Goal: Task Accomplishment & Management: Manage account settings

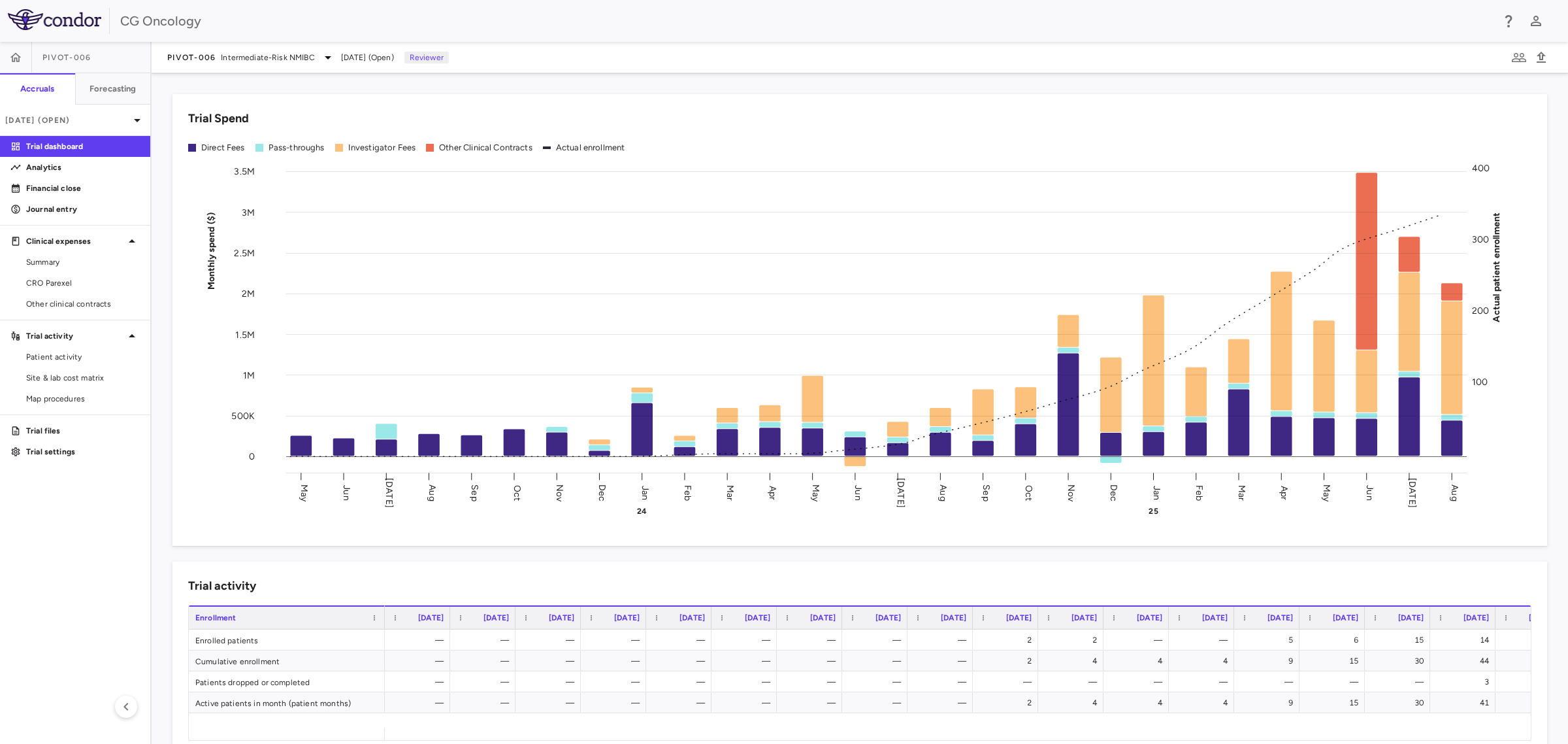
click at [53, 185] on p "Financial close" at bounding box center [83, 189] width 113 height 12
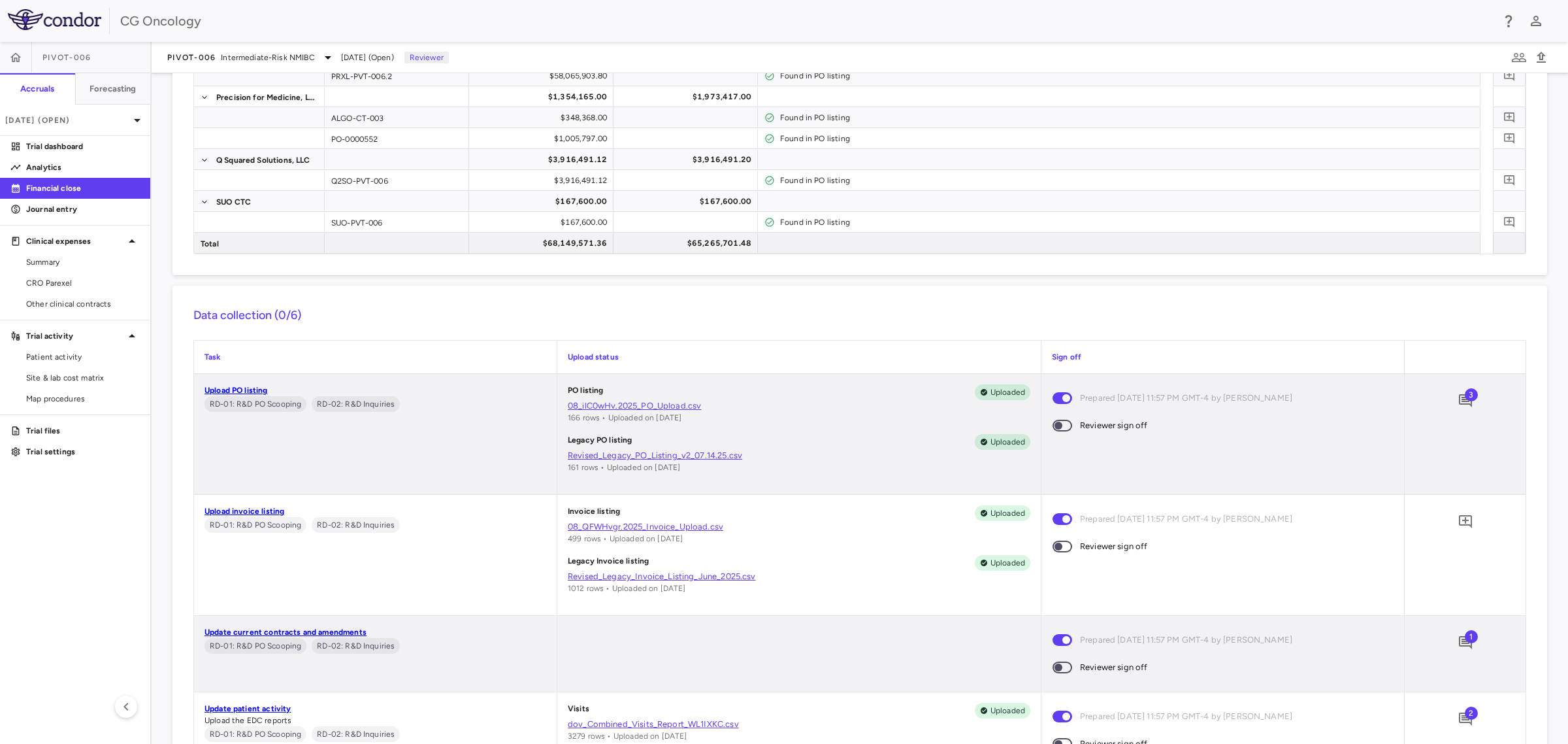
scroll to position [606, 0]
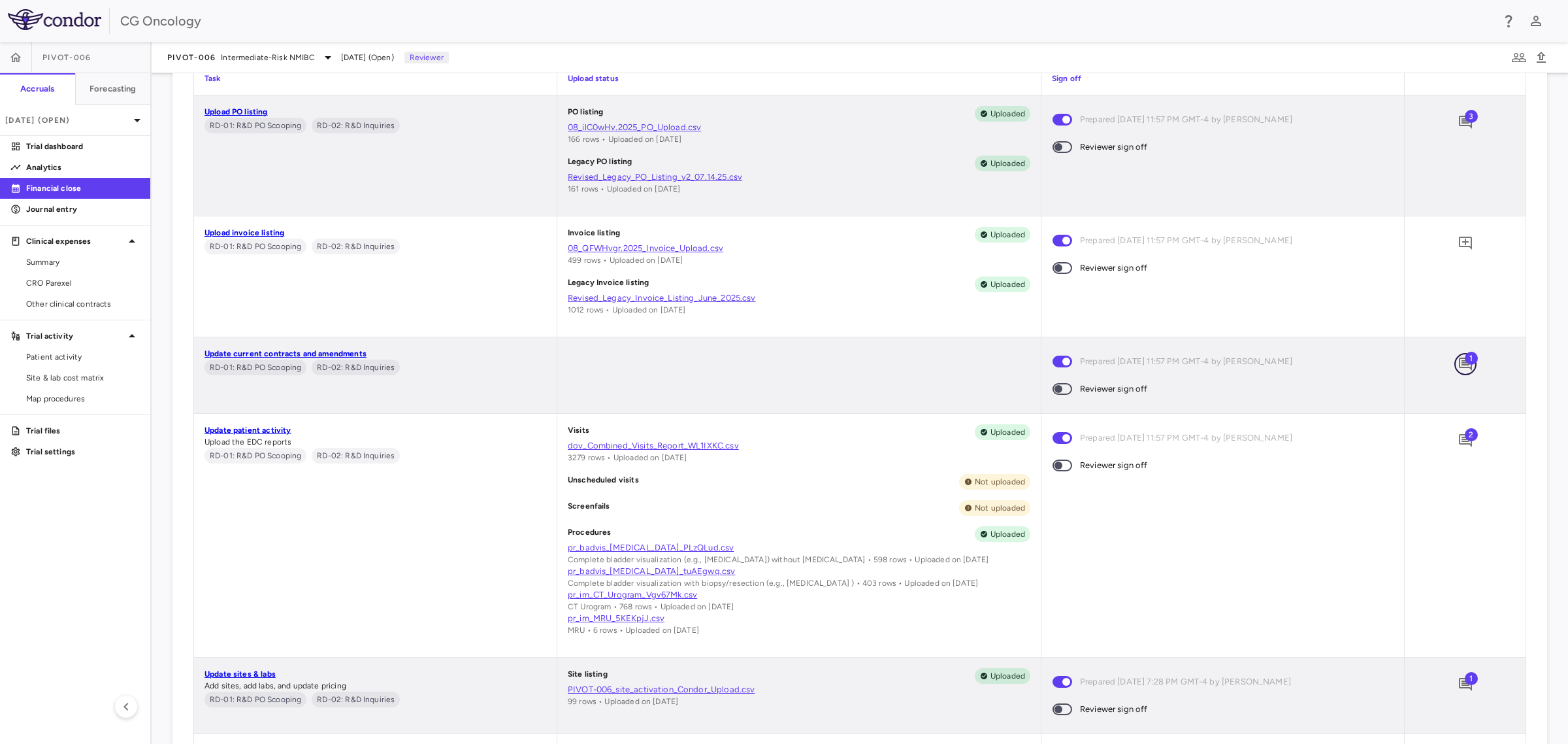
click at [1458, 359] on icon "Add comment" at bounding box center [1465, 364] width 16 height 16
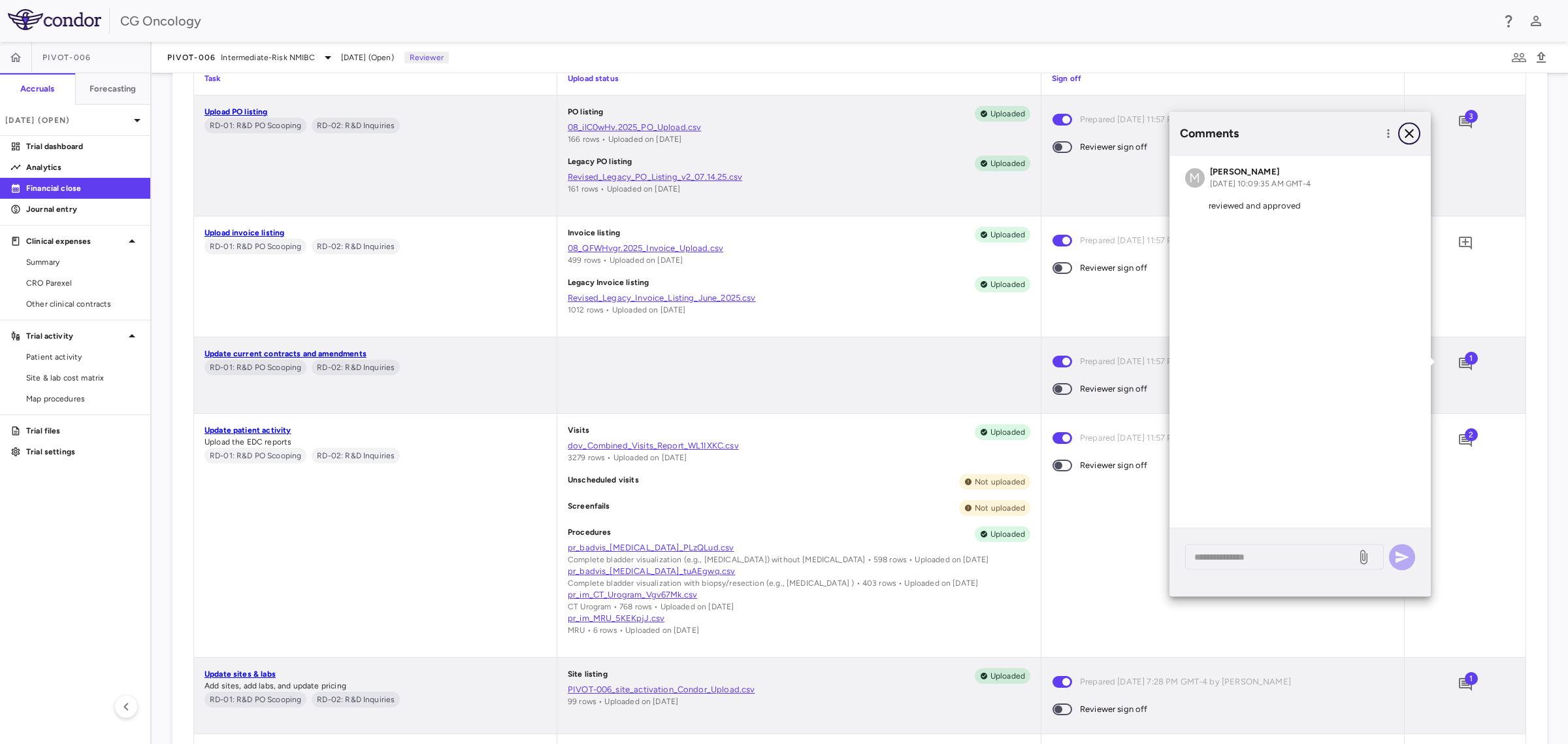
click at [1416, 138] on icon "button" at bounding box center [1409, 133] width 16 height 16
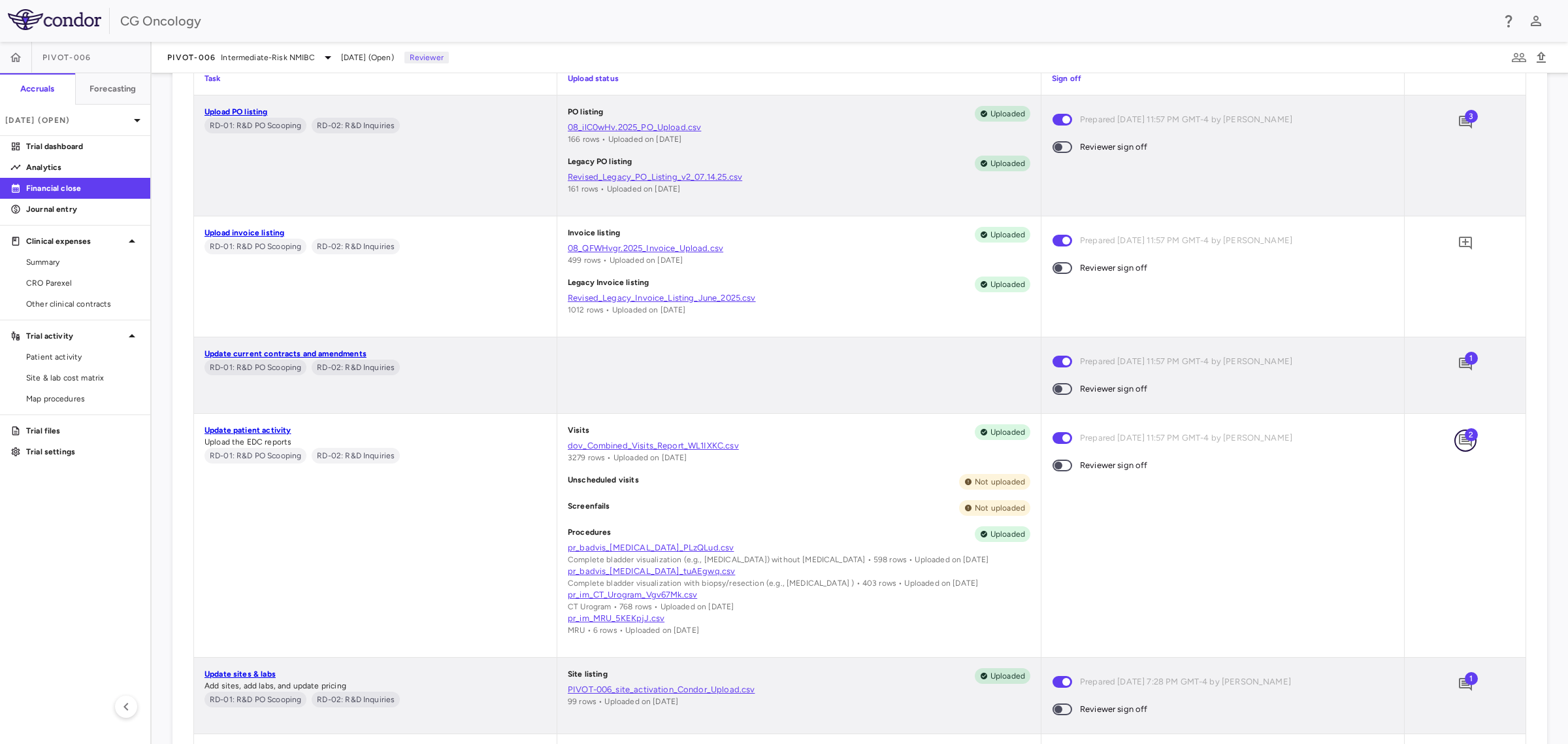
click at [1460, 441] on icon "Add comment" at bounding box center [1465, 440] width 16 height 16
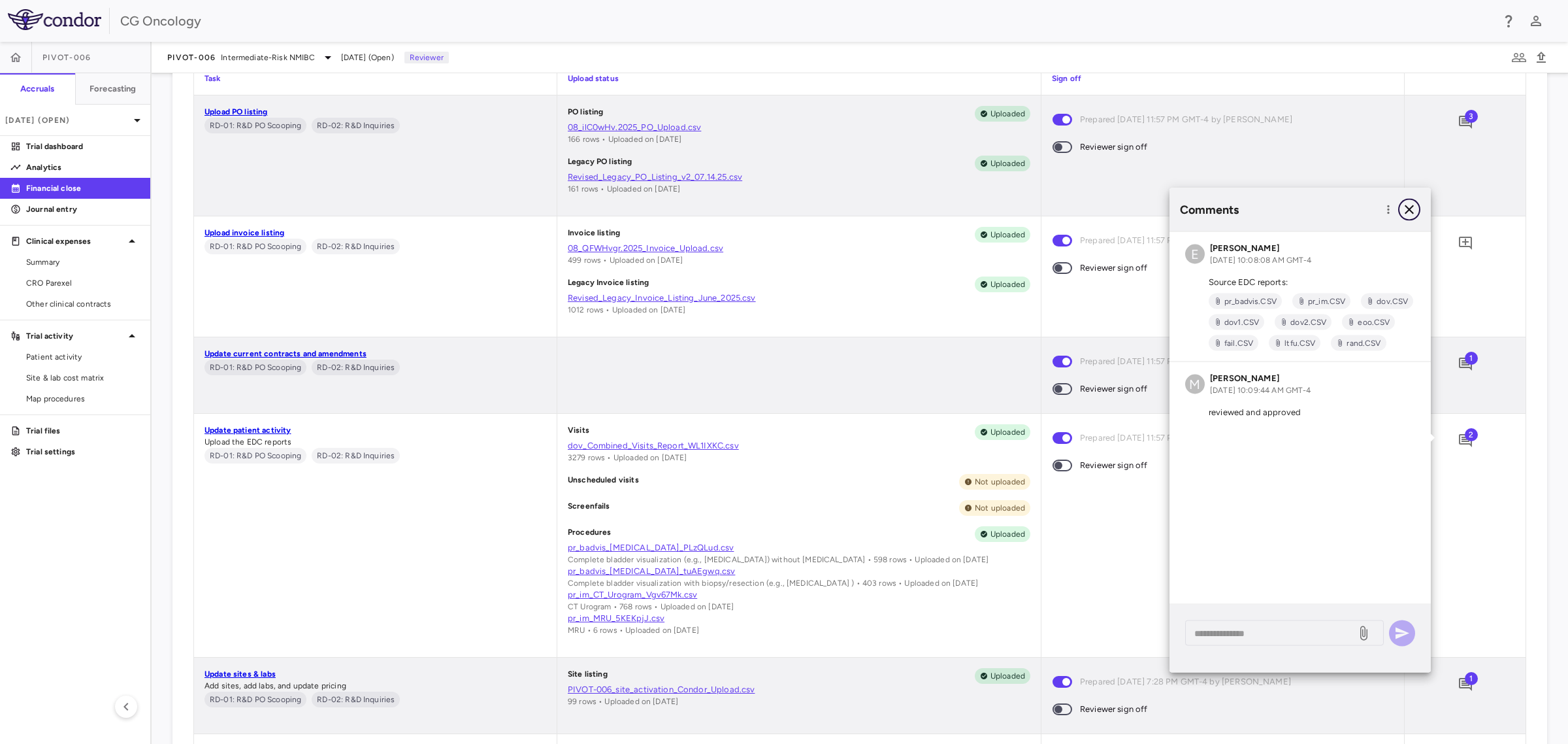
click at [1410, 213] on icon "button" at bounding box center [1409, 209] width 16 height 16
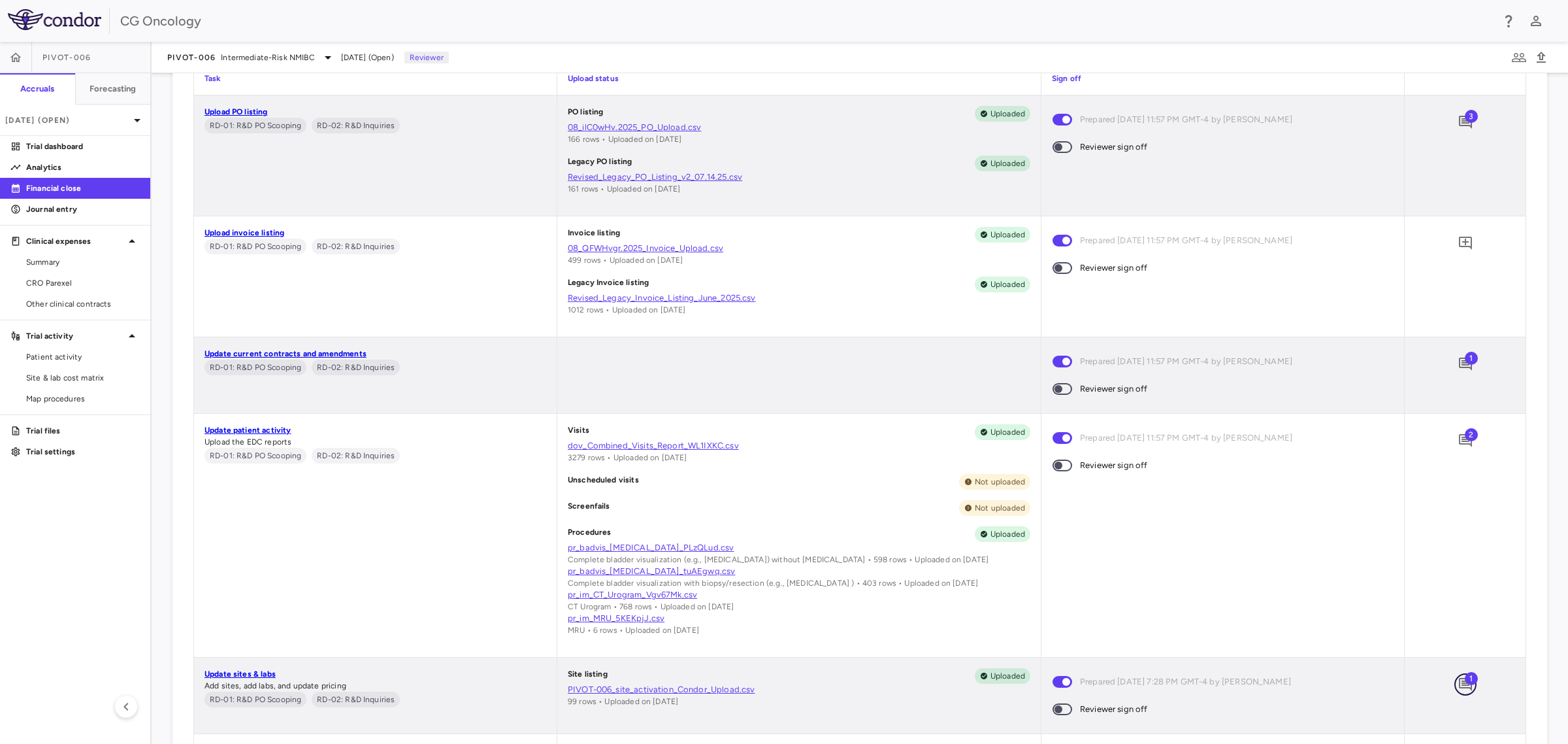
click at [1459, 683] on icon "Add comment" at bounding box center [1465, 685] width 13 height 13
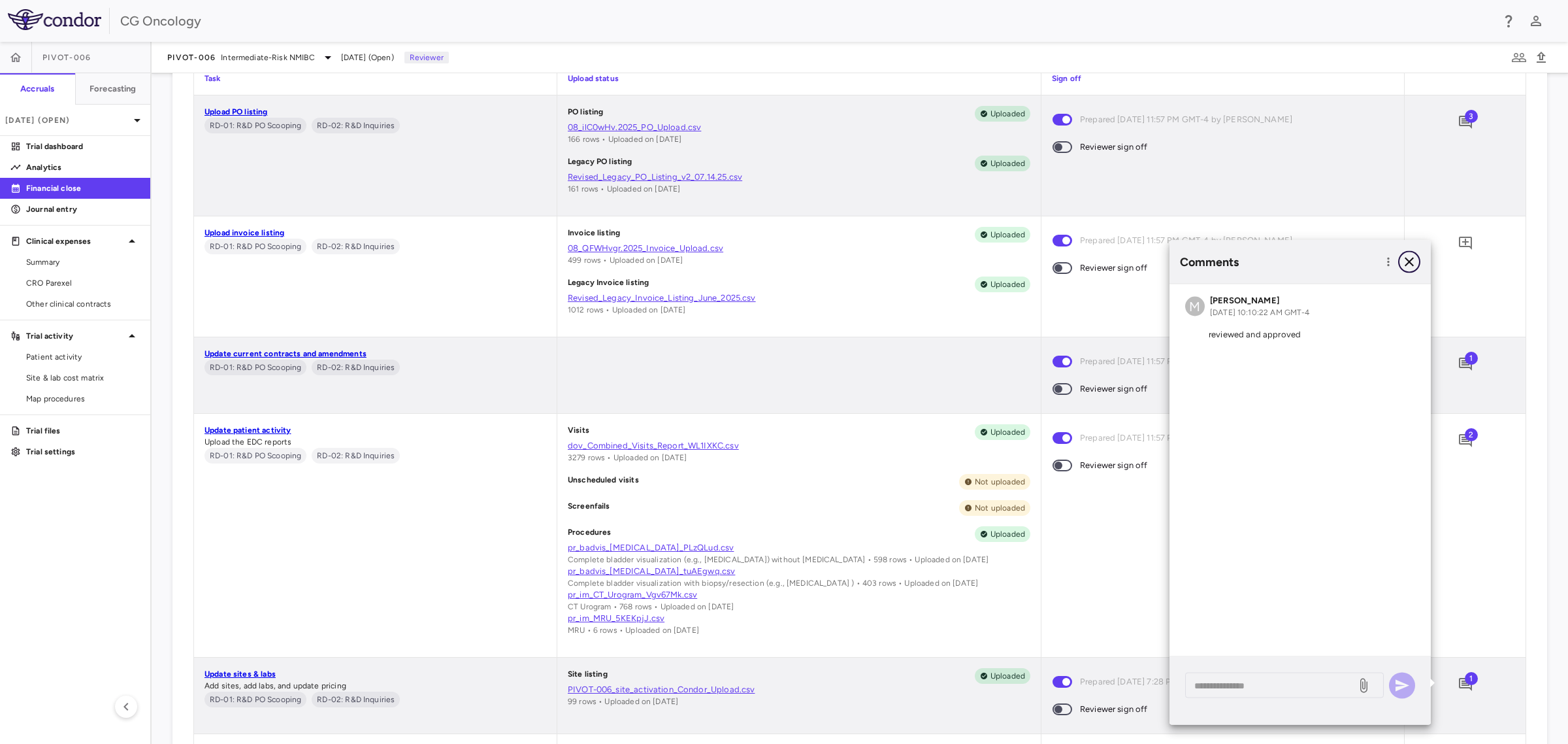
click at [1412, 260] on icon "button" at bounding box center [1409, 262] width 16 height 16
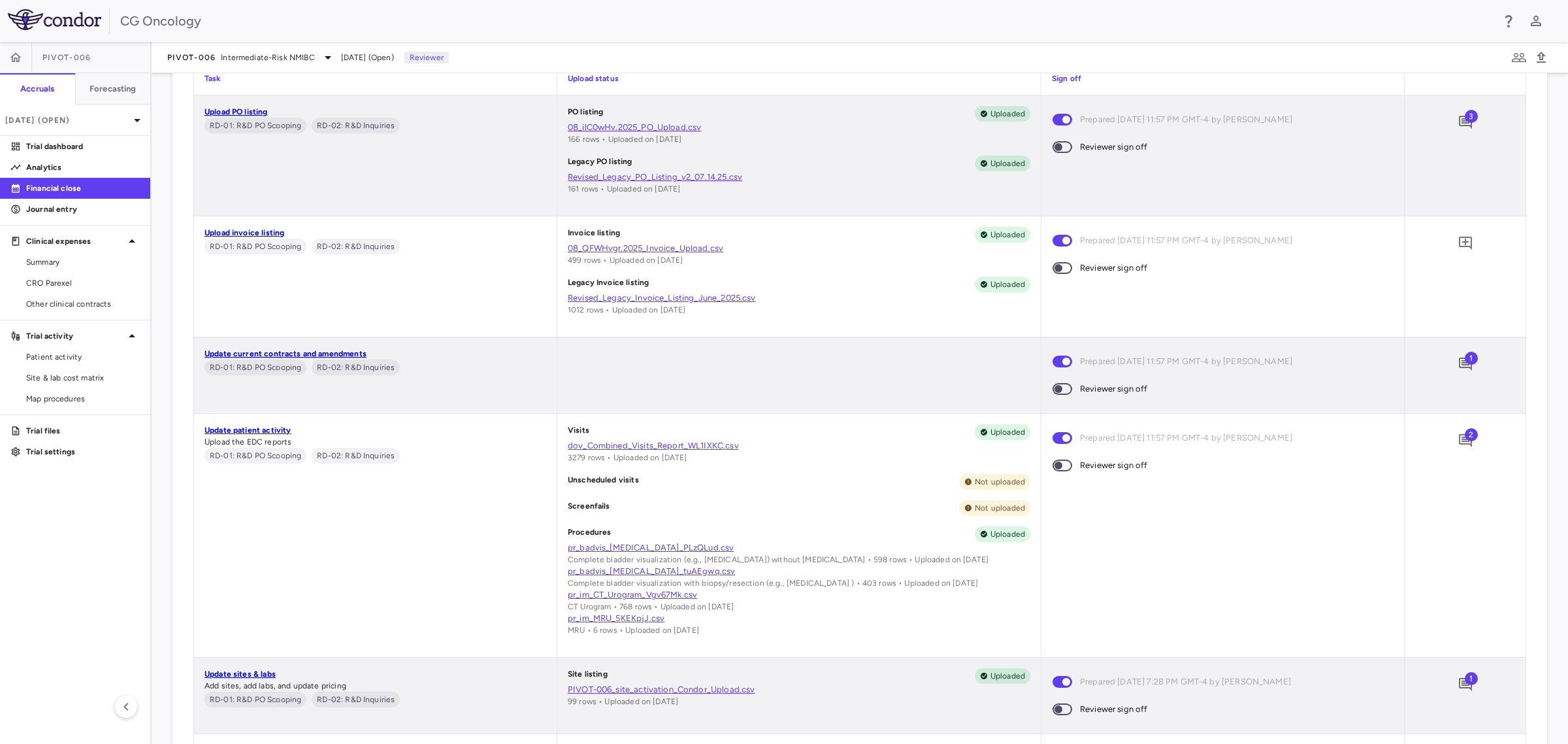
click at [1465, 360] on span "1" at bounding box center [1471, 359] width 13 height 13
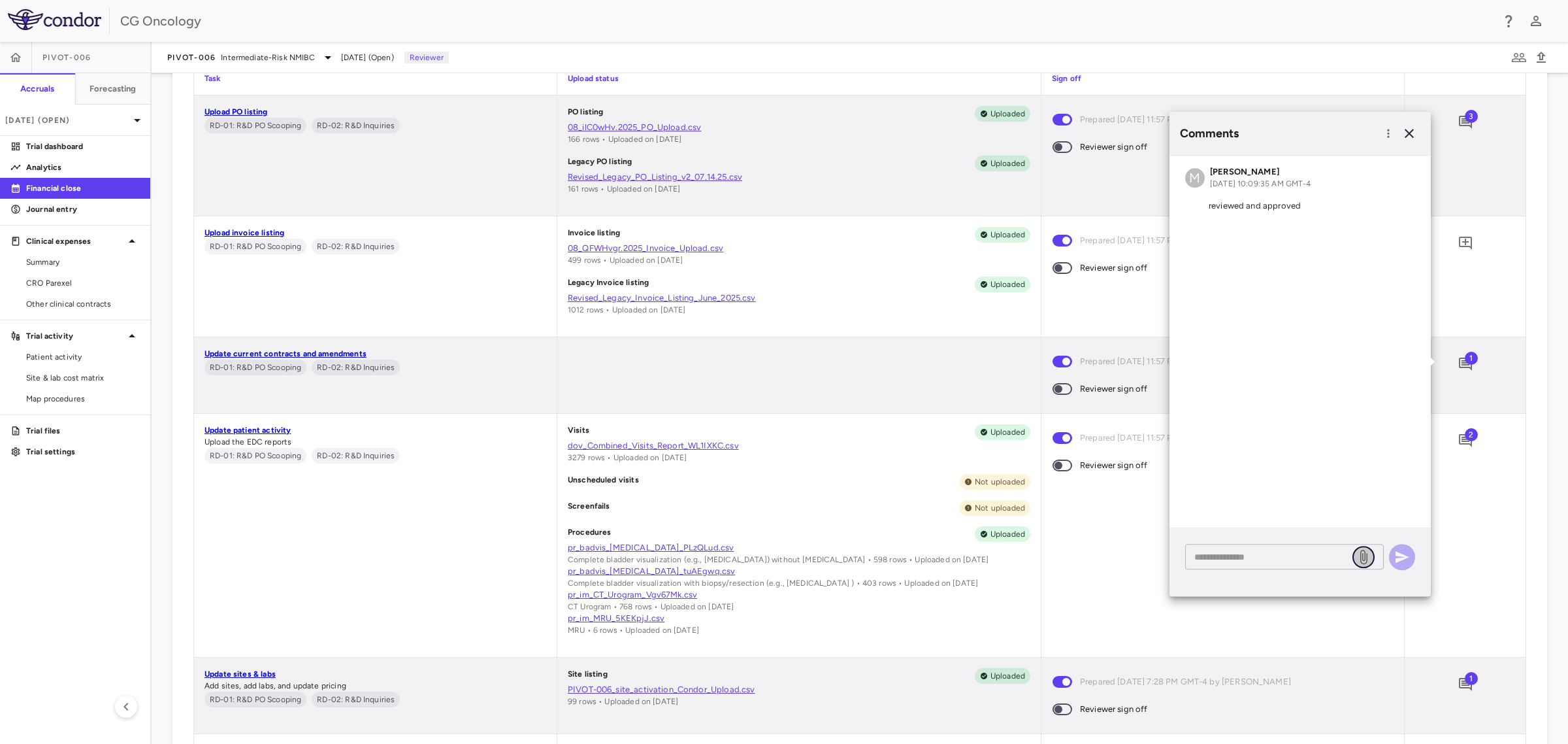
click at [1361, 559] on icon at bounding box center [1363, 556] width 16 height 16
click at [0, 0] on input "file" at bounding box center [0, 0] width 0 height 0
click at [1285, 552] on textarea at bounding box center [1270, 556] width 153 height 14
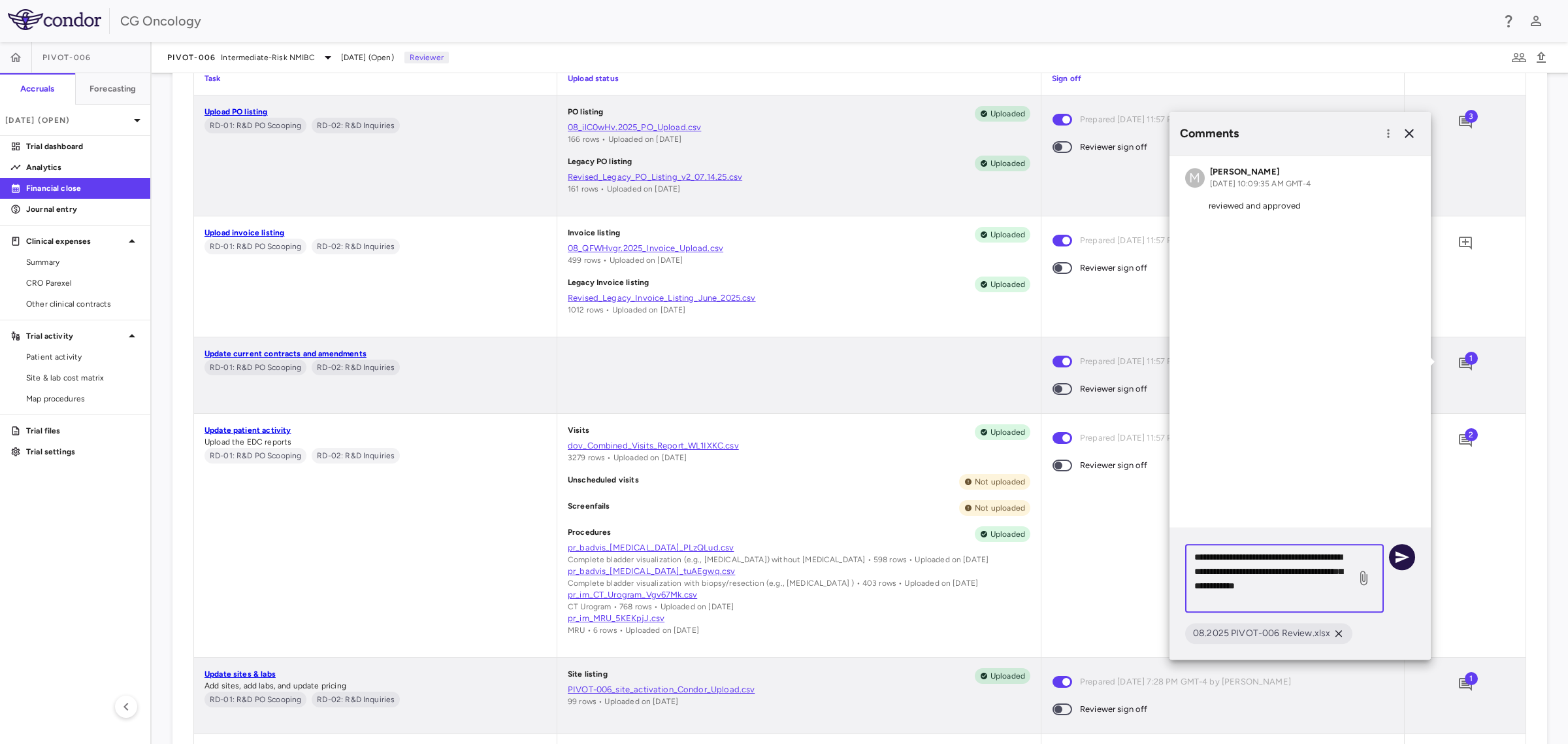
type textarea "**********"
click at [1403, 553] on icon "button" at bounding box center [1402, 556] width 16 height 16
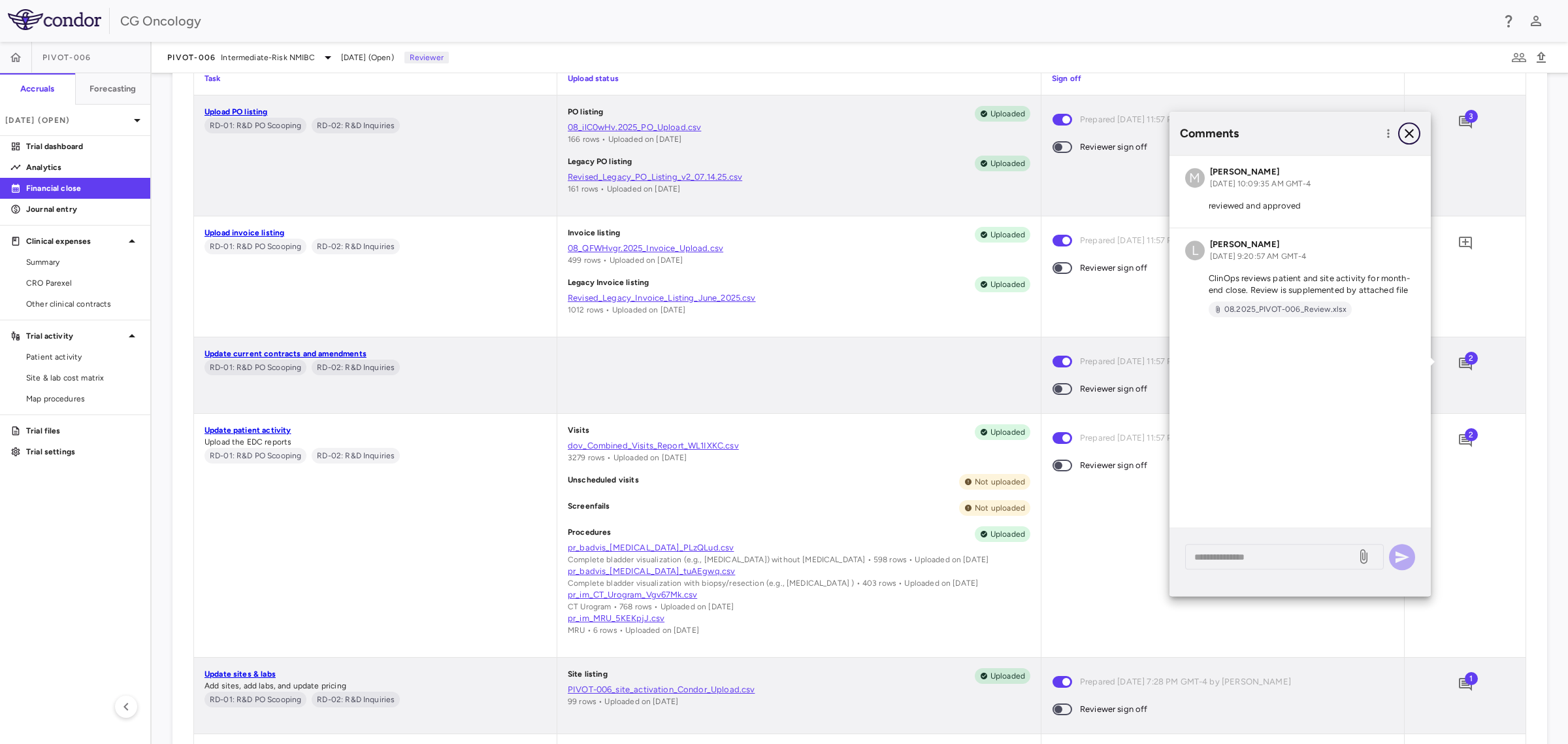
click at [1412, 131] on icon "button" at bounding box center [1409, 133] width 9 height 9
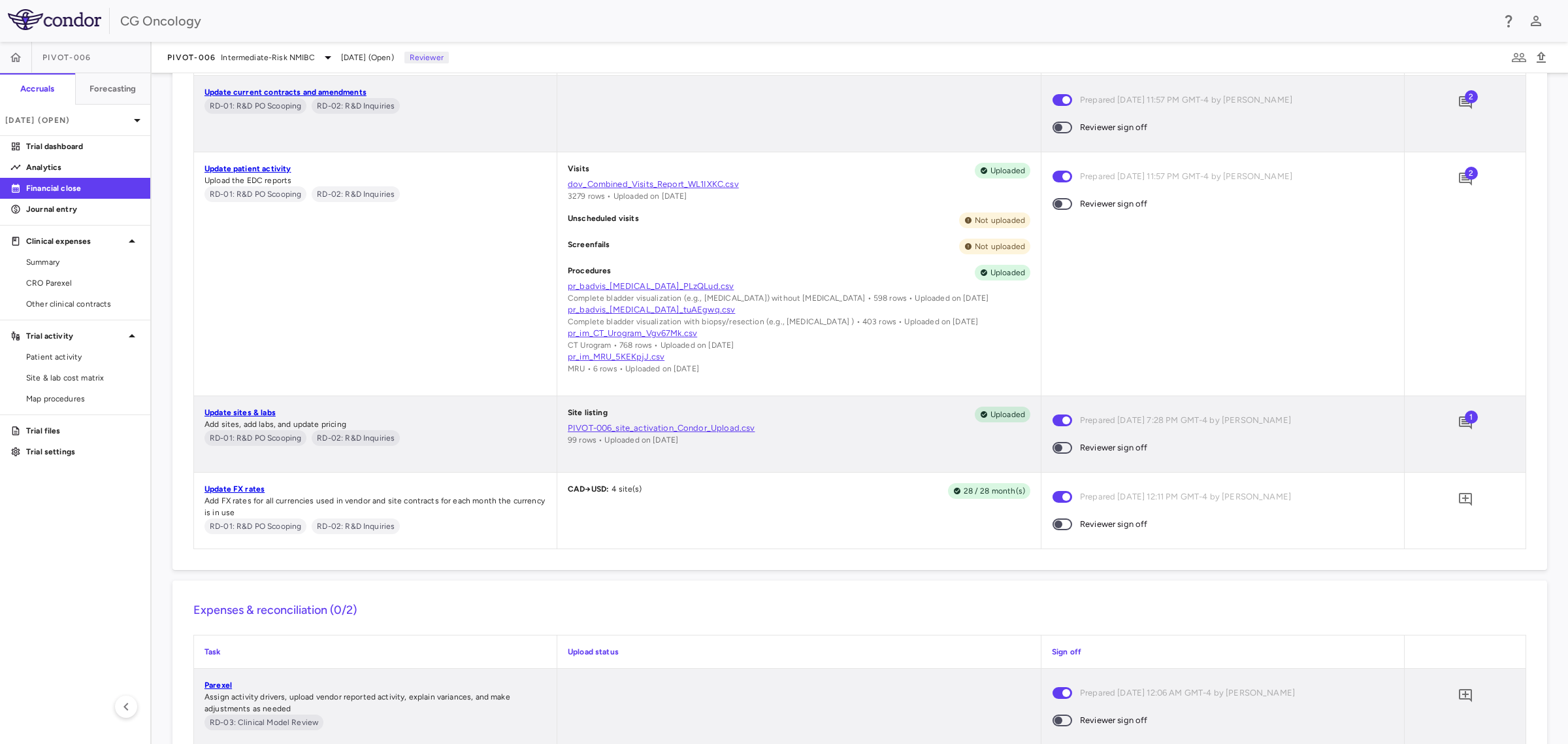
scroll to position [850, 0]
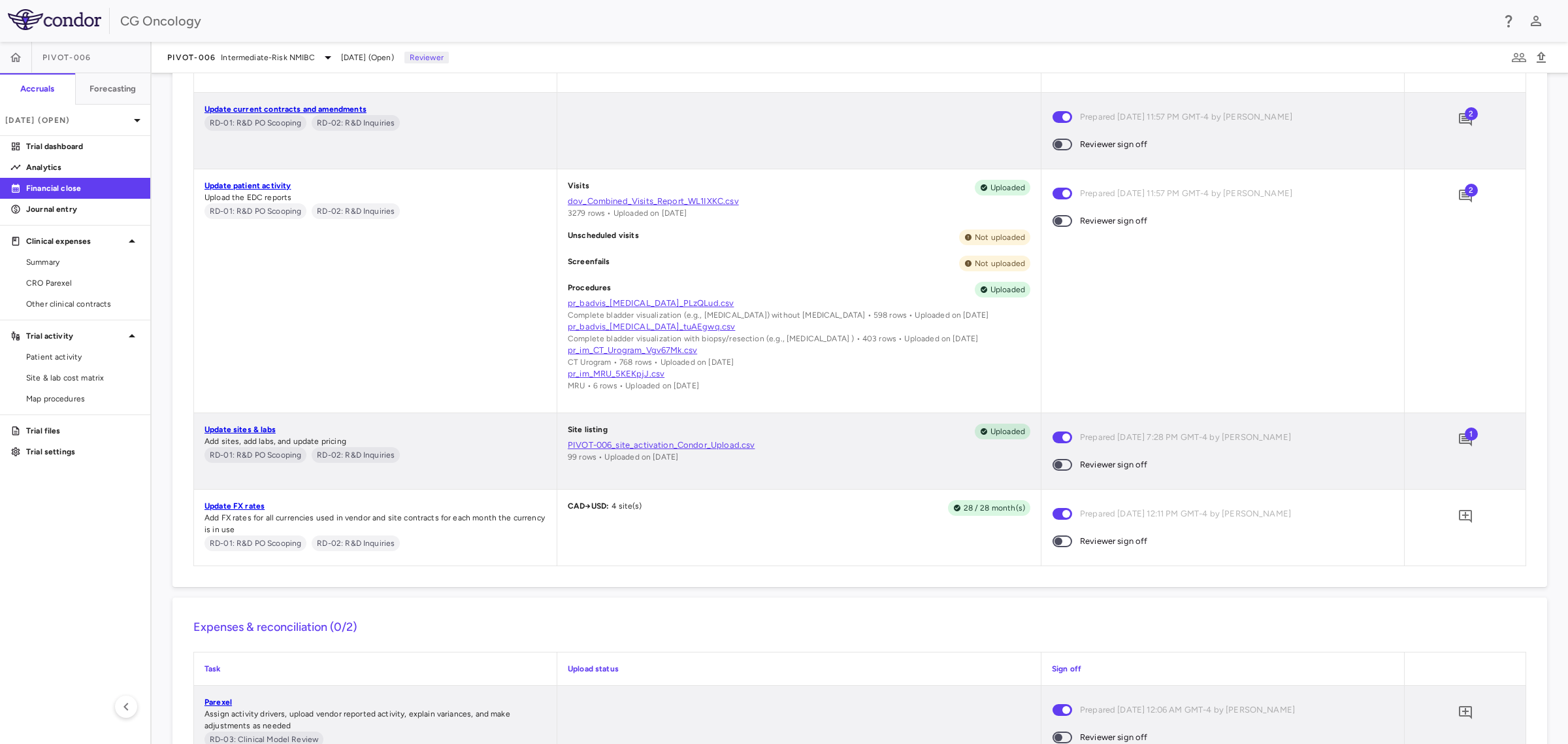
click at [1465, 195] on span "2" at bounding box center [1471, 190] width 13 height 13
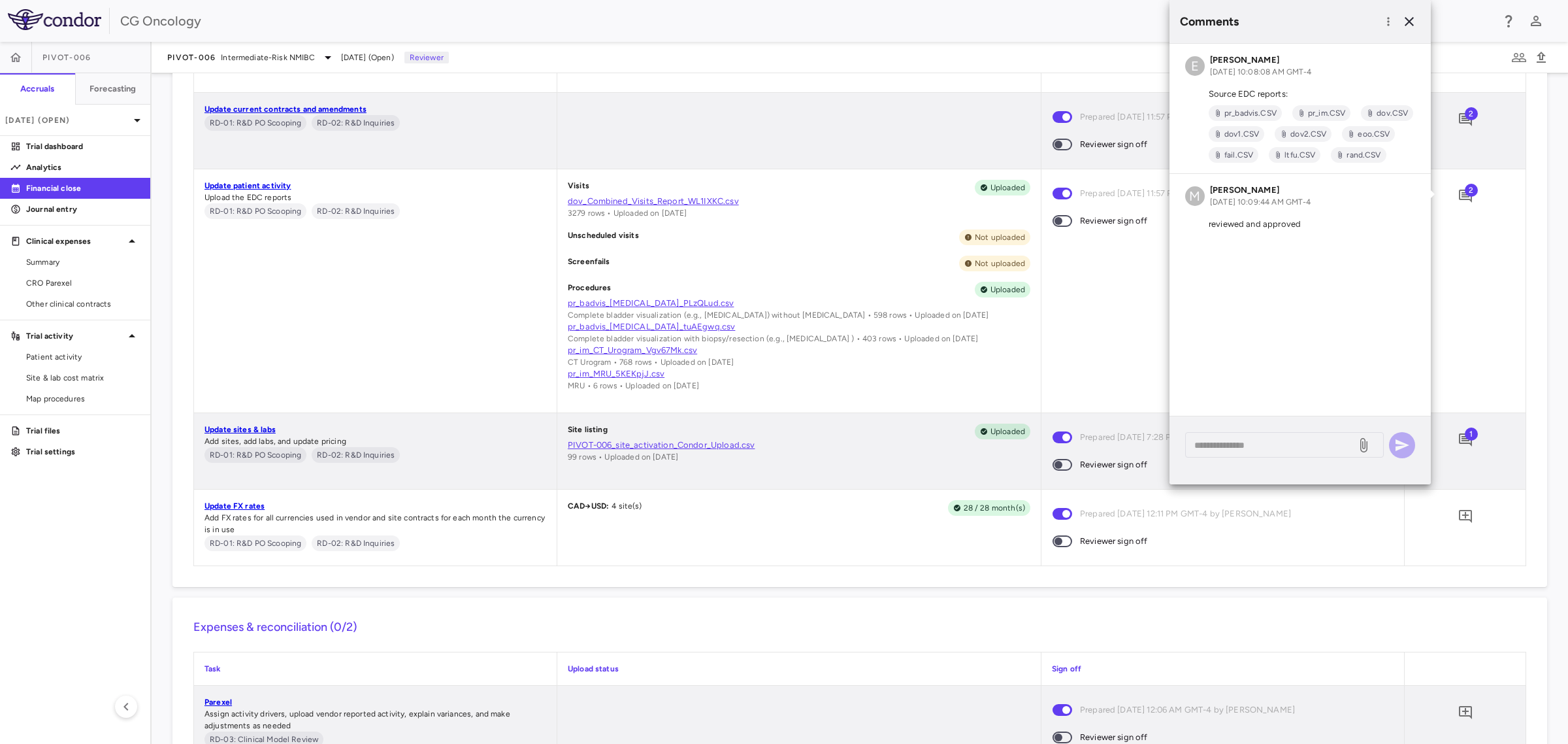
click at [1477, 269] on div "2" at bounding box center [1465, 291] width 121 height 244
click at [1465, 113] on span "2" at bounding box center [1471, 114] width 13 height 13
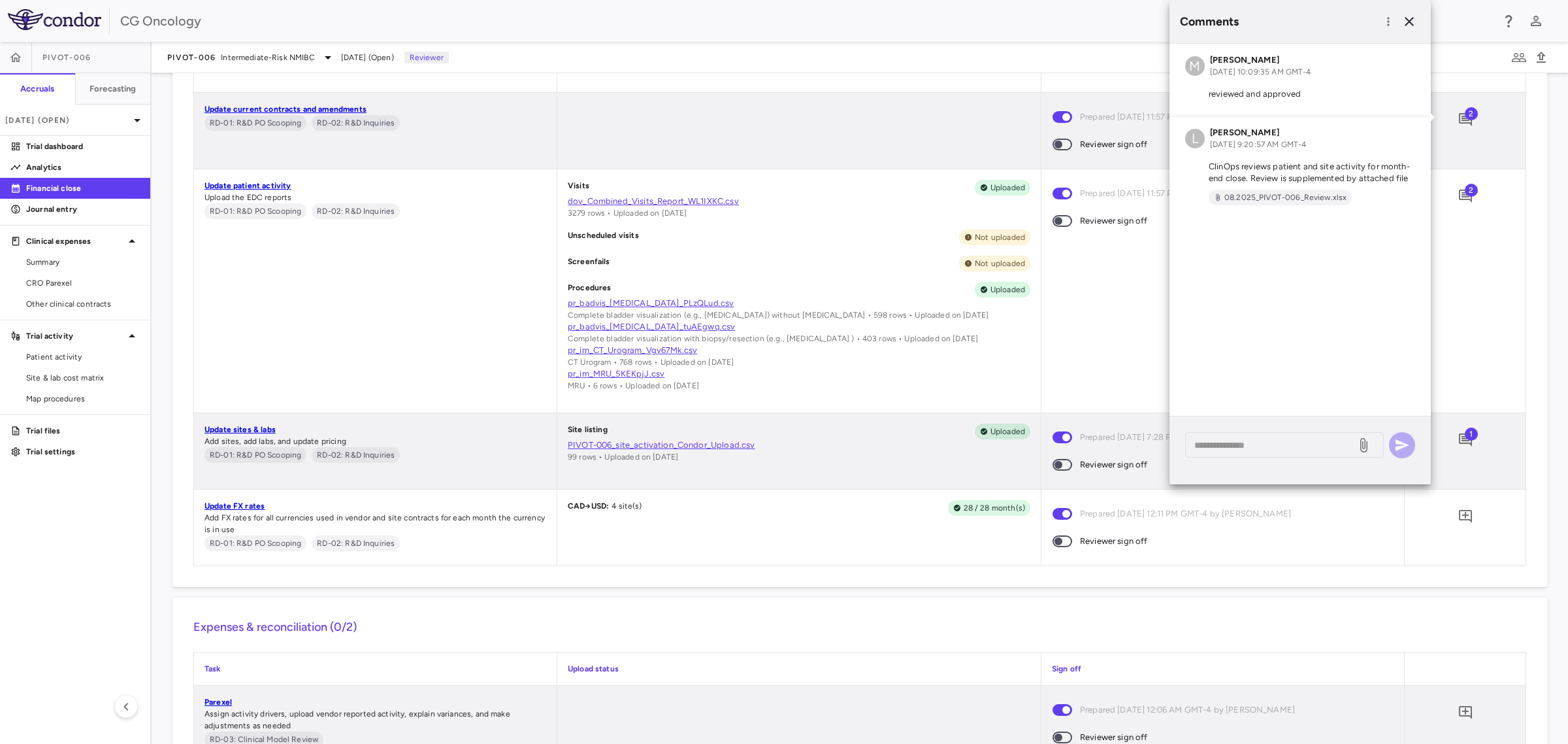
click at [1316, 161] on p "ClinOps reviews patient and site activity for month-end close. Review is supple…" at bounding box center [1300, 173] width 230 height 23
click at [1239, 443] on textarea at bounding box center [1270, 445] width 153 height 14
click at [1248, 448] on textarea "**********" at bounding box center [1270, 452] width 153 height 28
type textarea "**********"
click at [1405, 446] on icon "button" at bounding box center [1402, 445] width 13 height 12
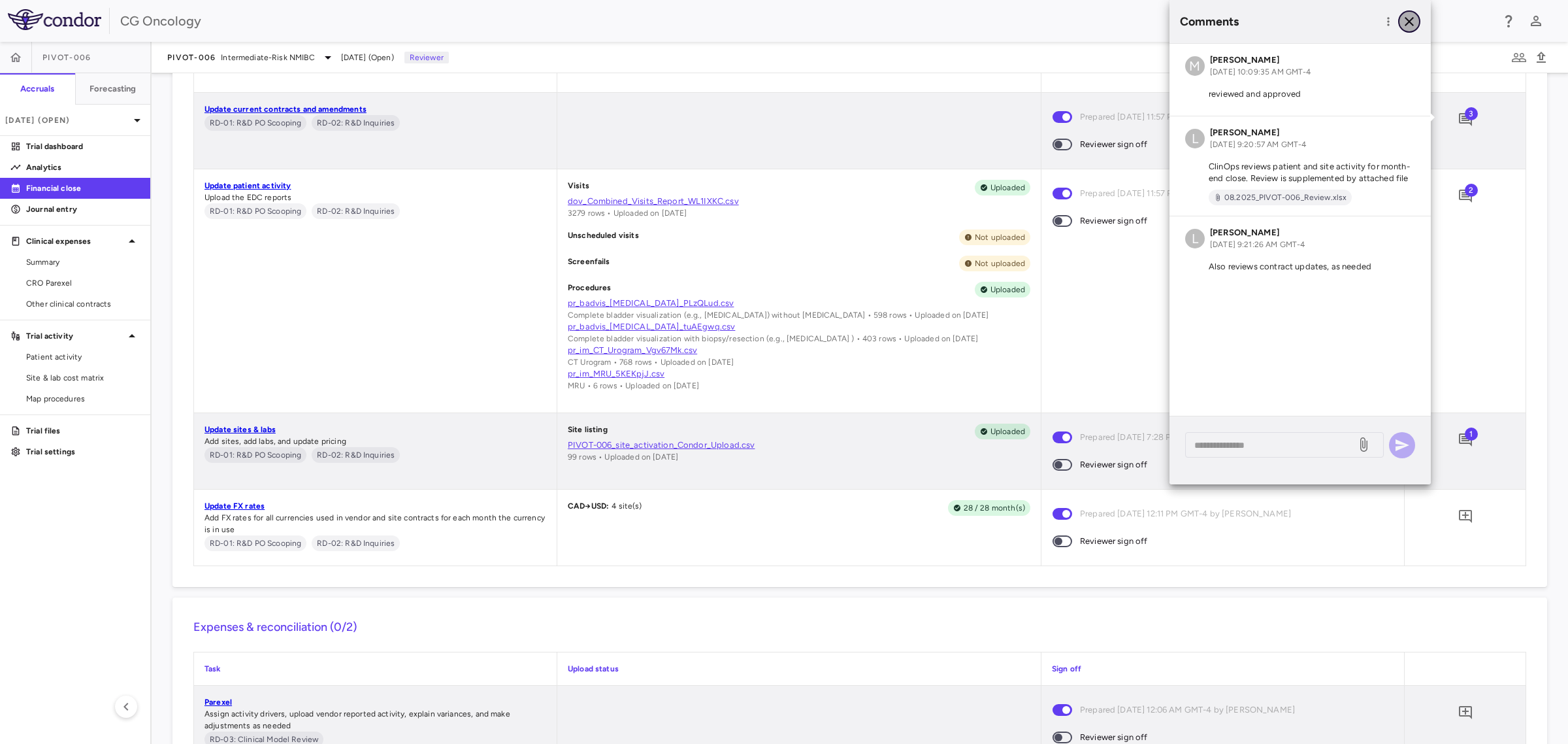
click at [1410, 23] on icon "button" at bounding box center [1409, 21] width 9 height 9
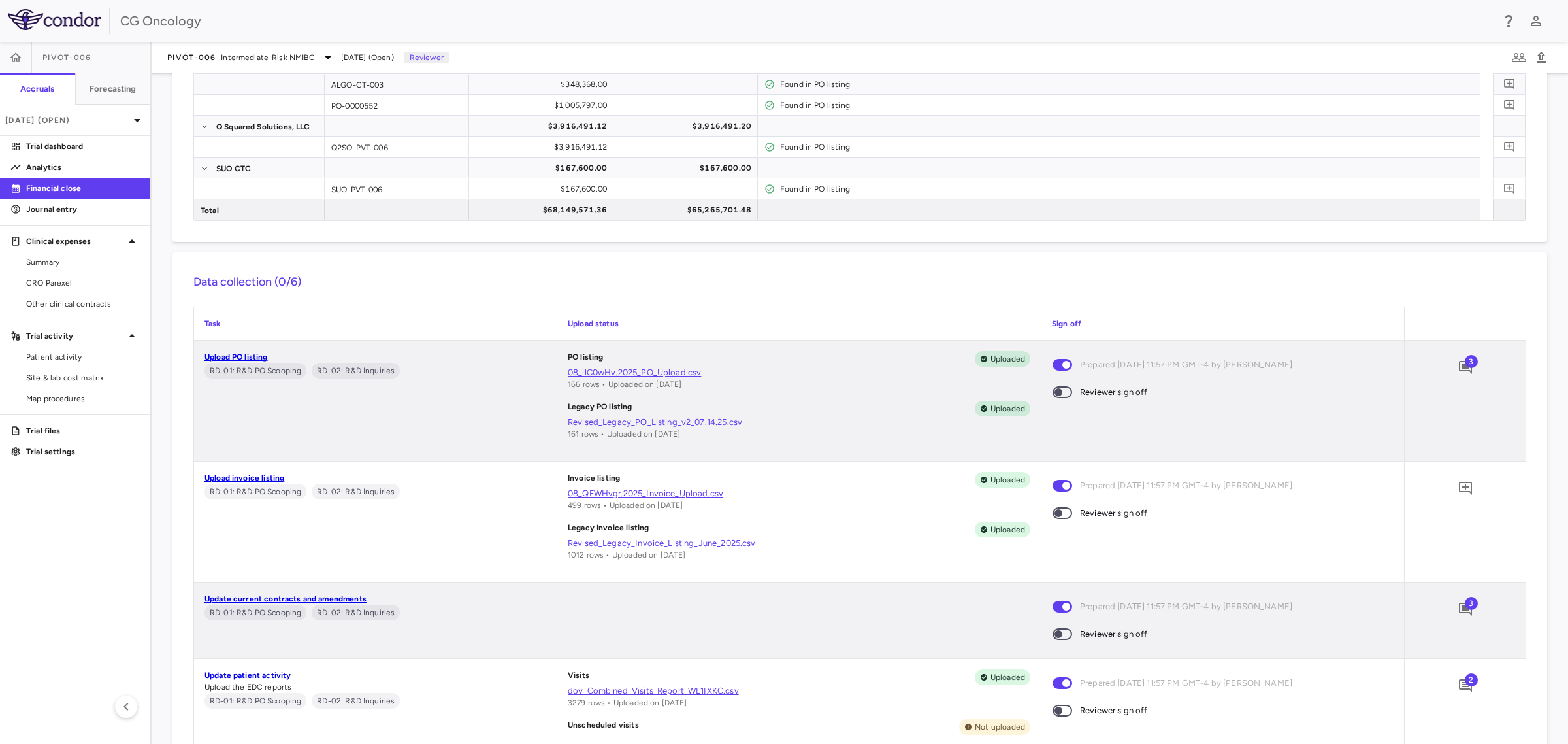
scroll to position [523, 0]
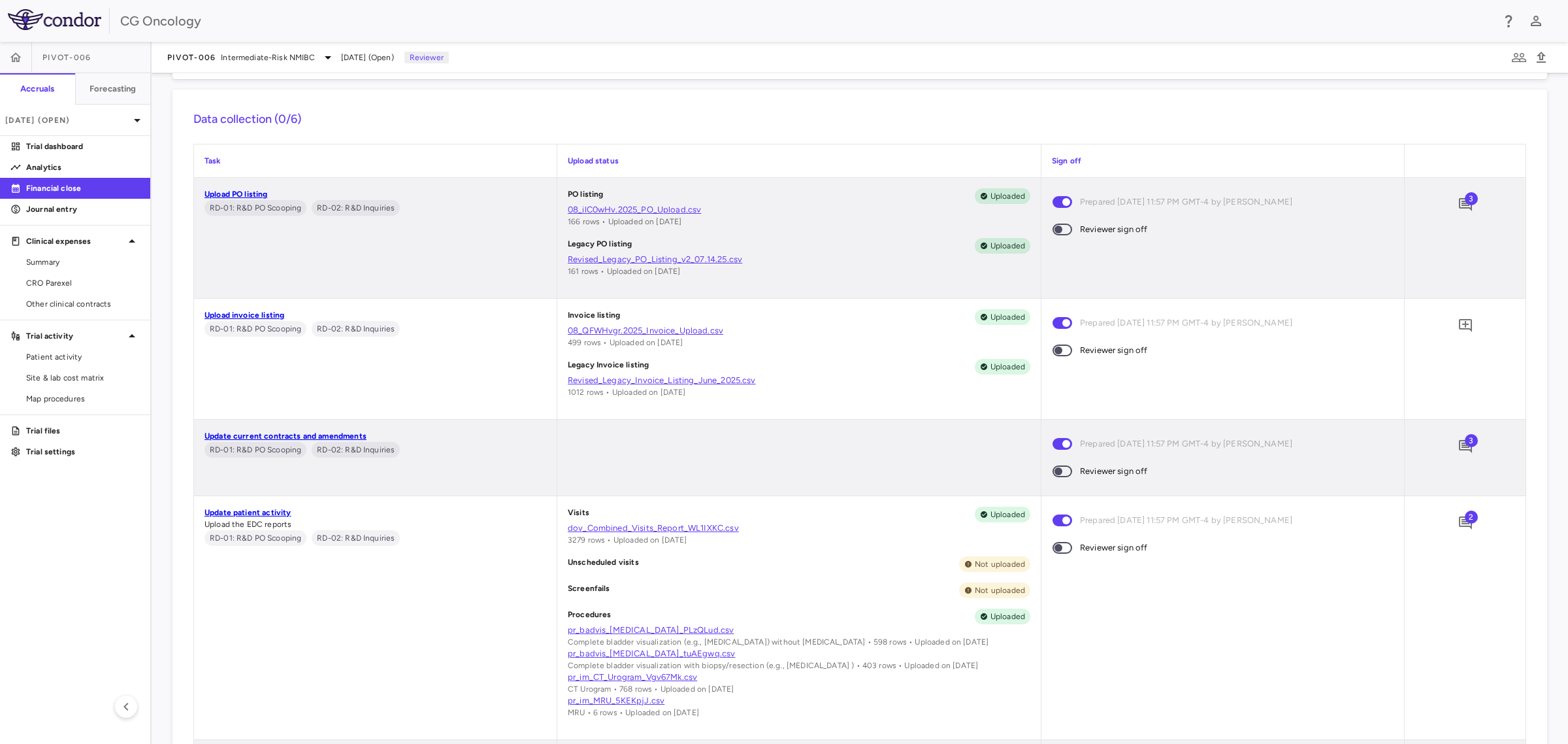
click at [1063, 230] on span at bounding box center [1063, 229] width 20 height 12
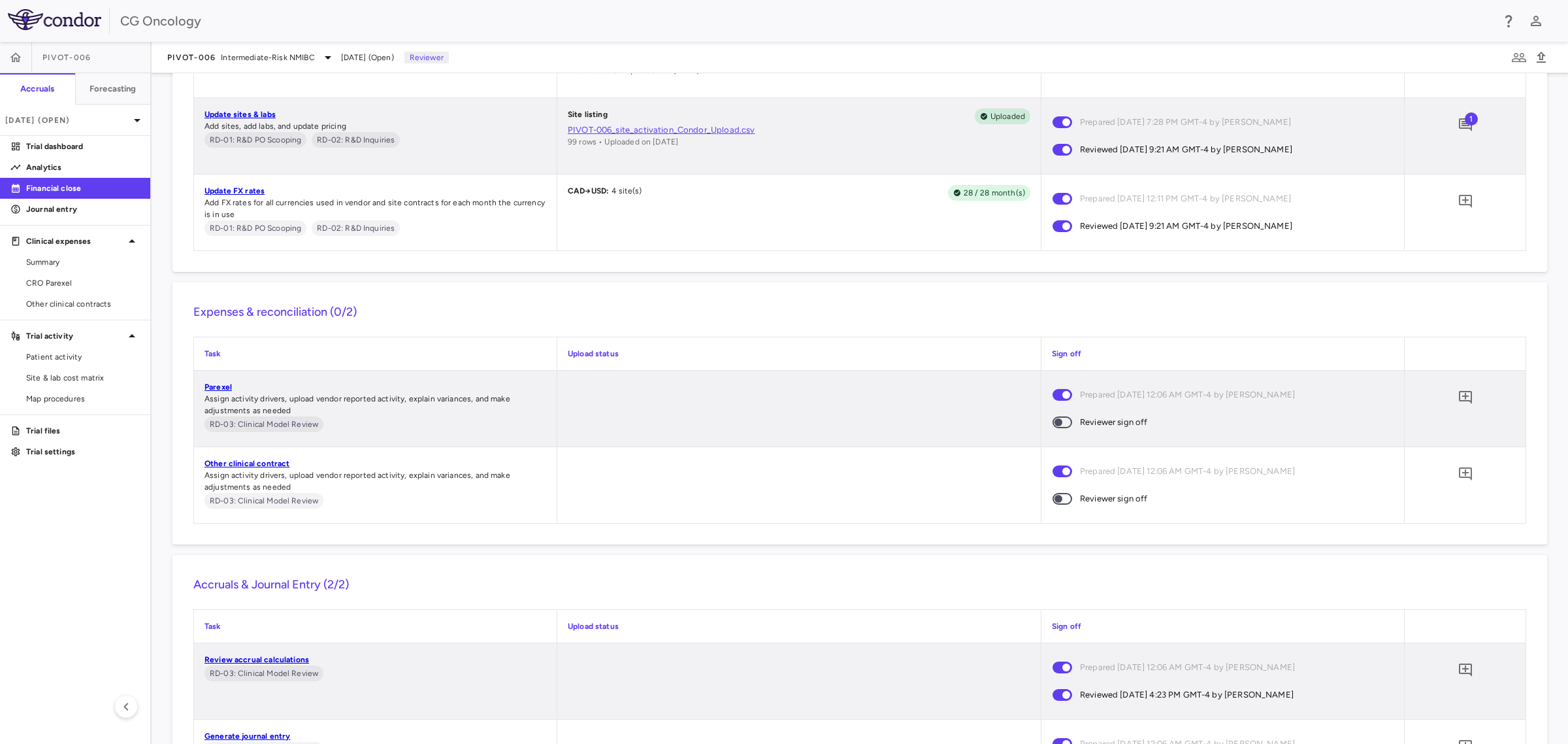
scroll to position [1259, 0]
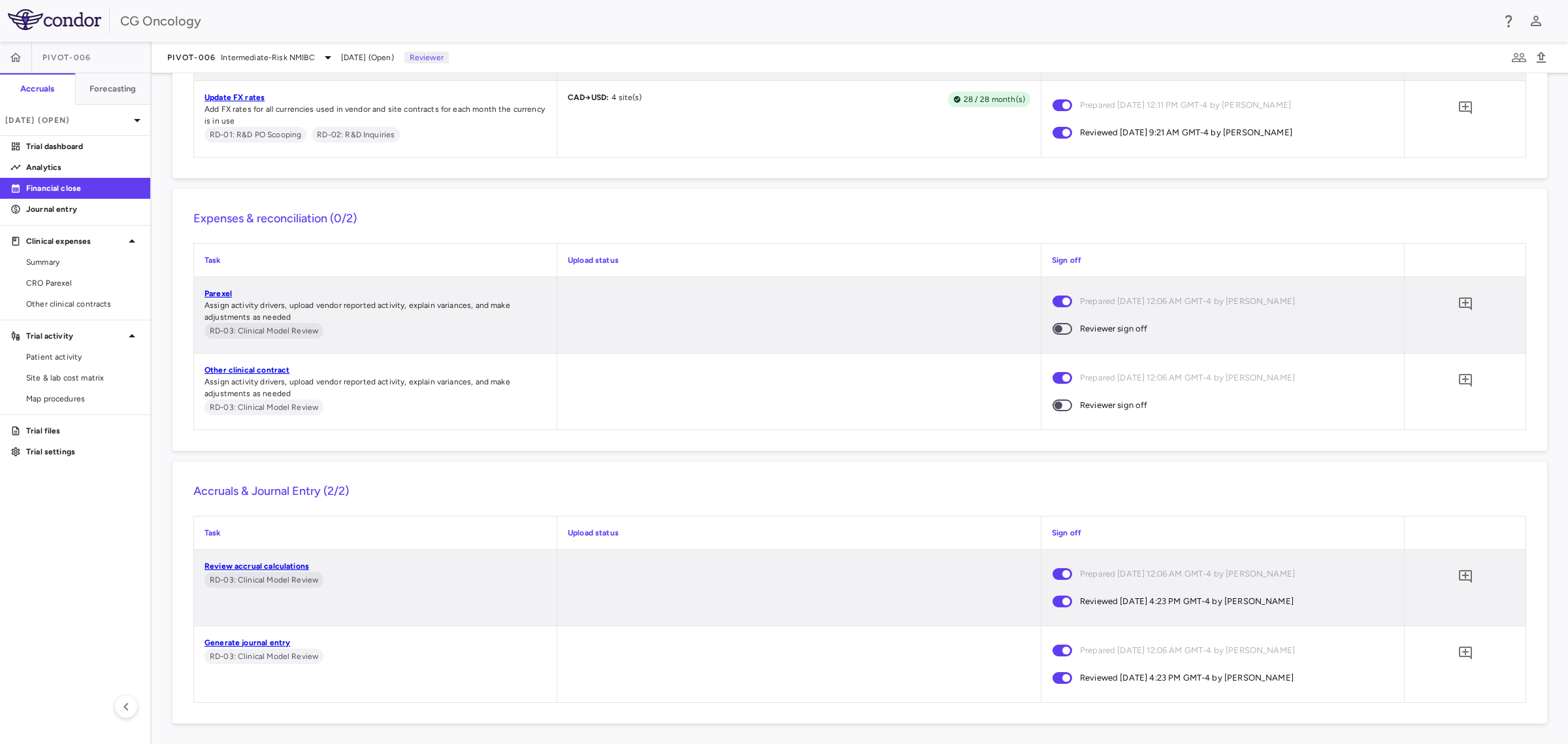
click at [1063, 330] on span at bounding box center [1063, 329] width 20 height 12
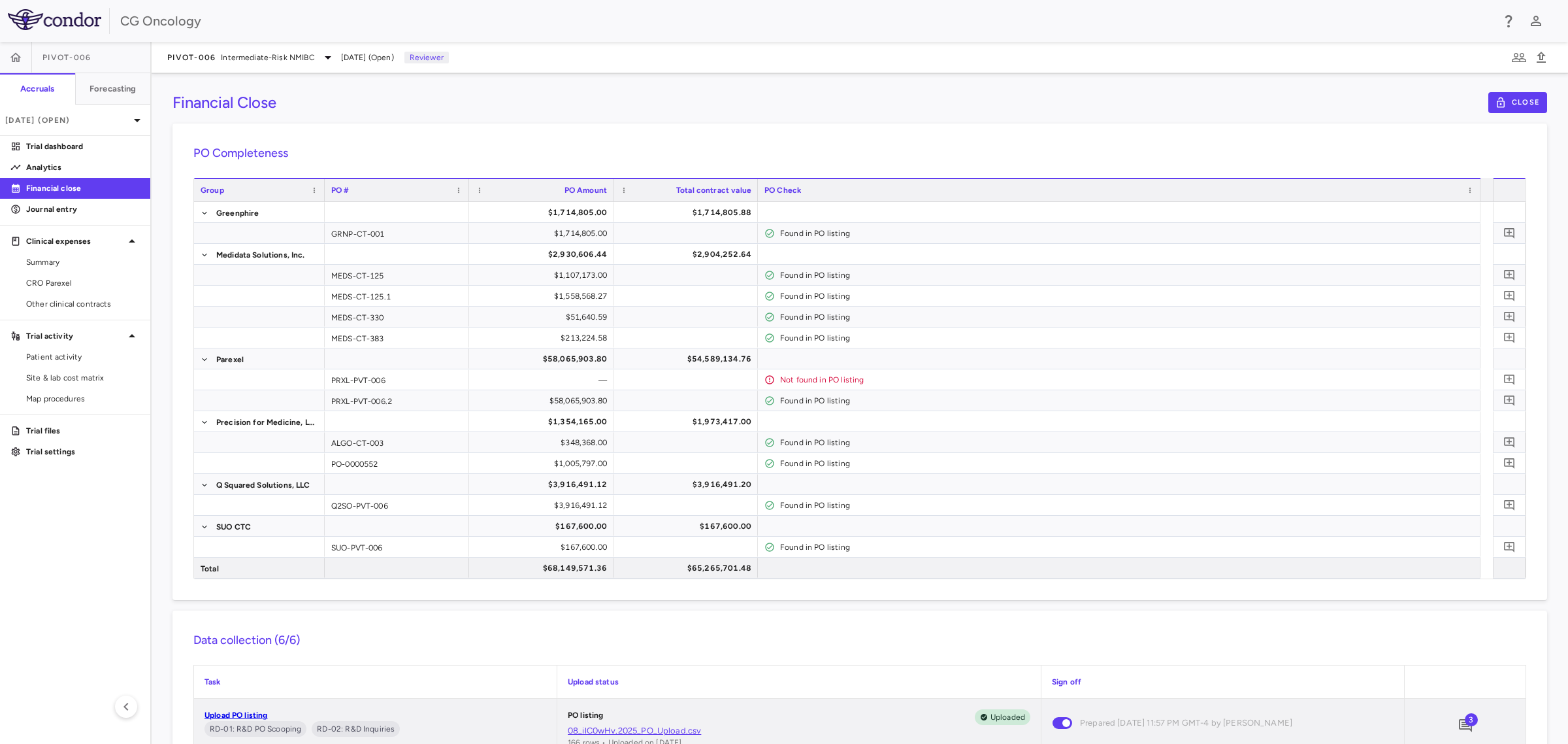
scroll to position [0, 0]
click at [1495, 106] on icon "button" at bounding box center [1500, 104] width 12 height 12
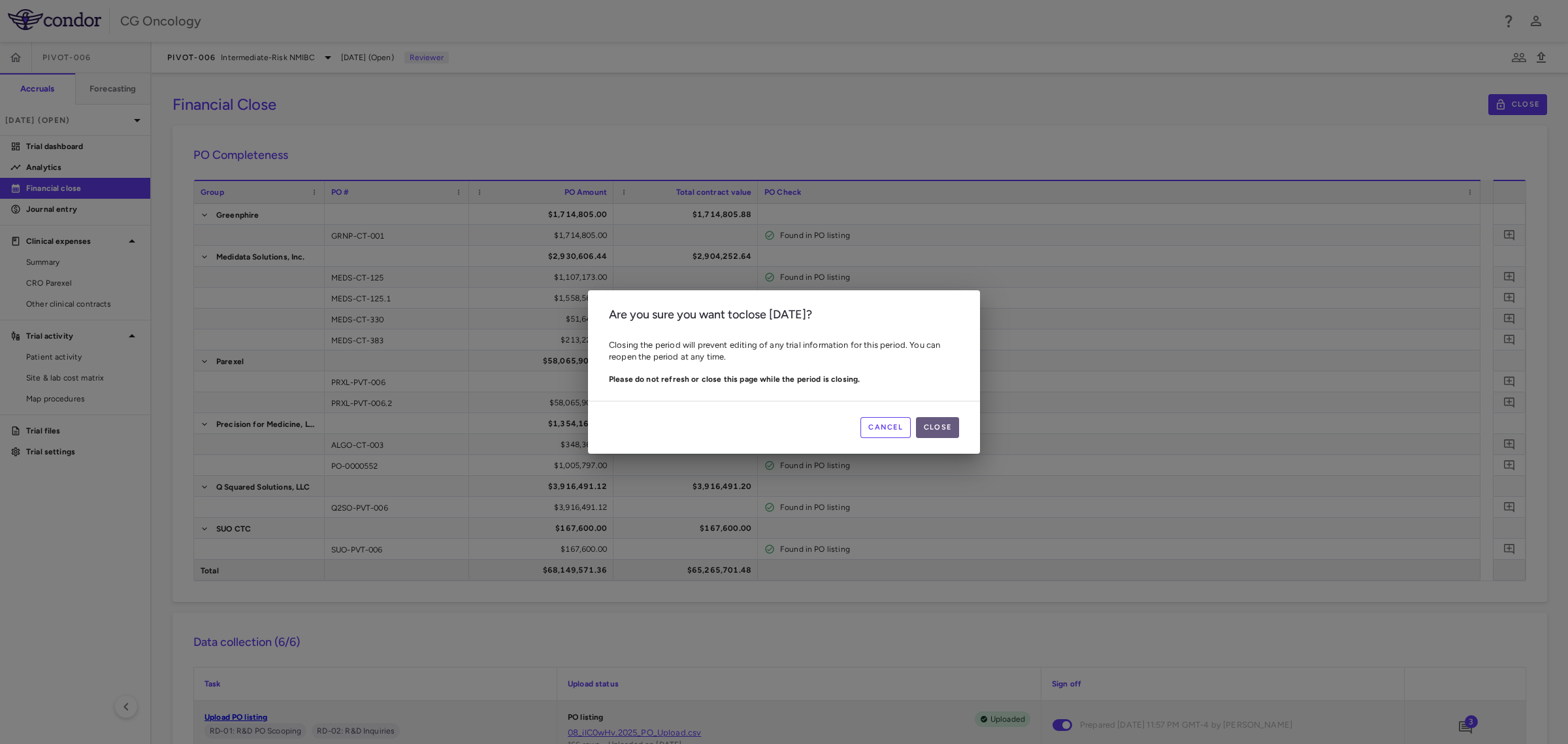
click at [944, 429] on button "Close" at bounding box center [938, 427] width 43 height 21
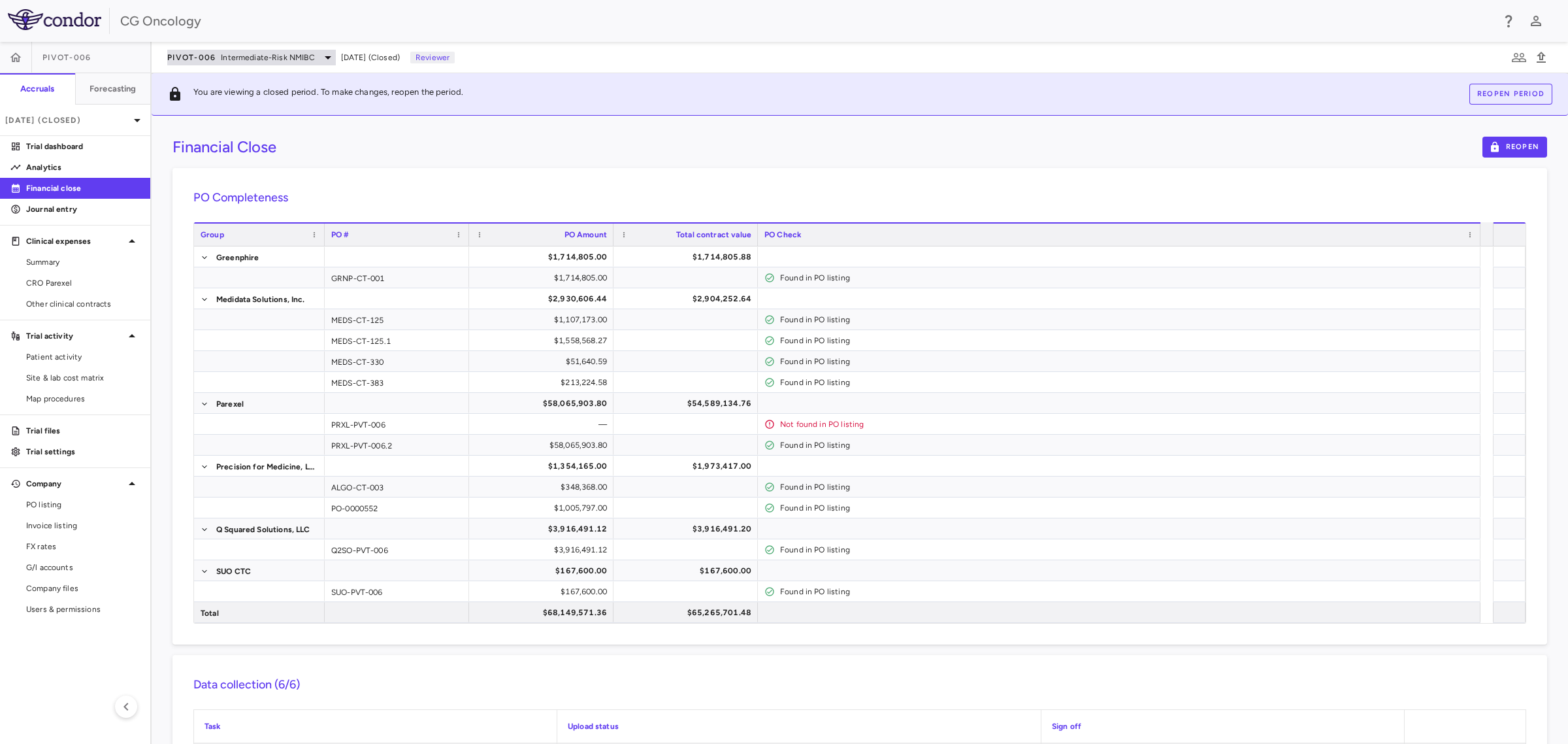
click at [298, 56] on span "Intermediate-Risk NMIBC" at bounding box center [268, 58] width 93 height 12
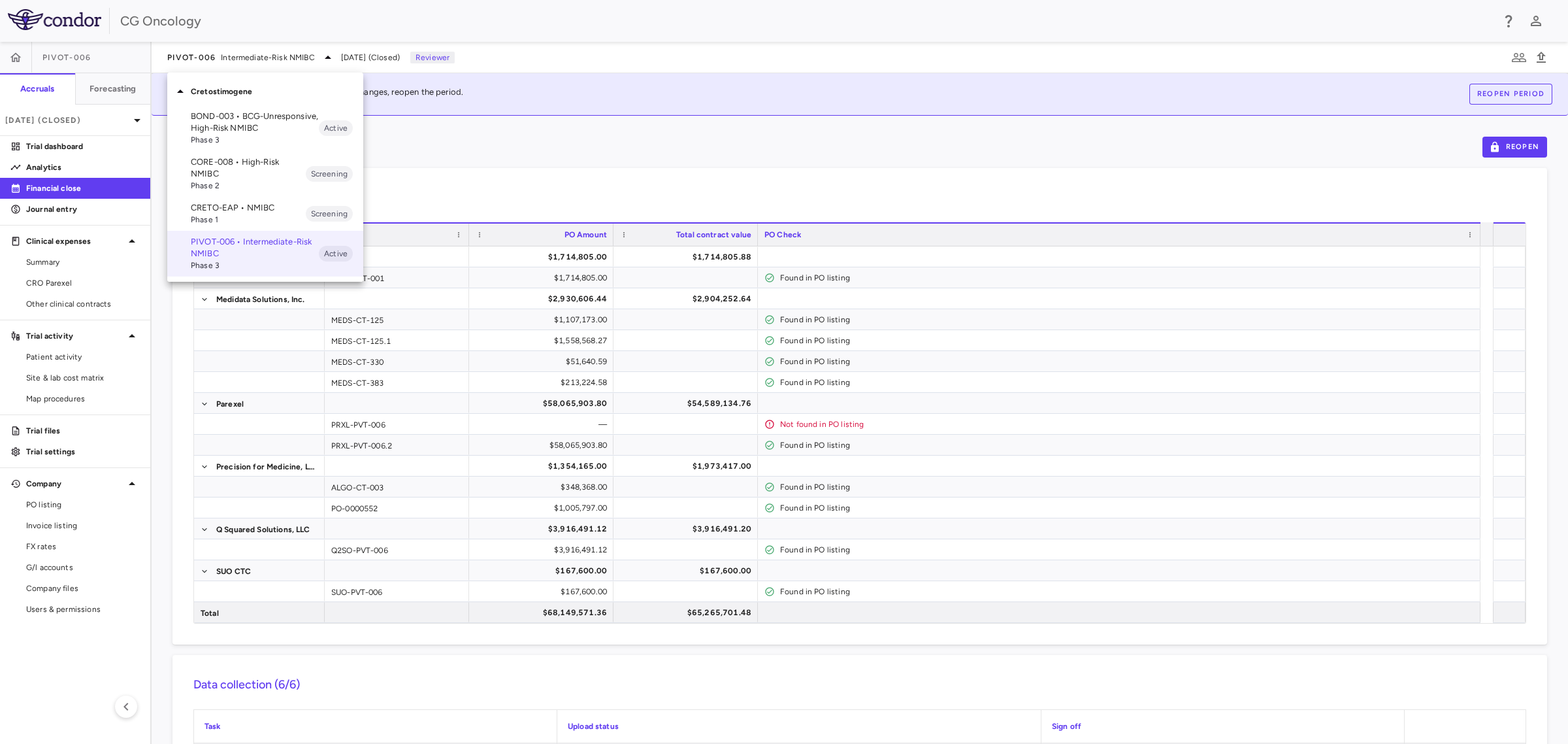
click at [253, 213] on p "CRETO-EAP • NMIBC" at bounding box center [248, 208] width 115 height 12
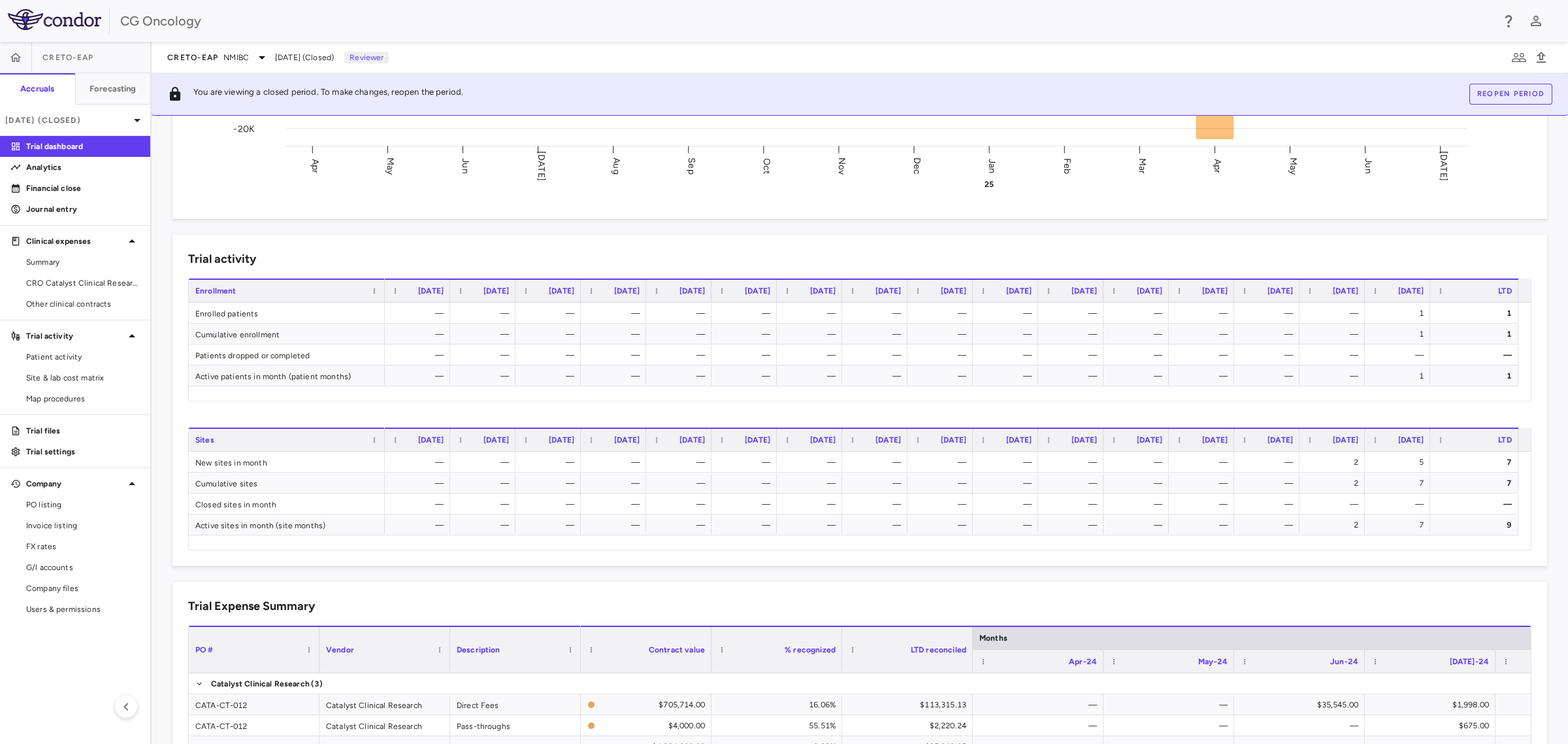
scroll to position [409, 0]
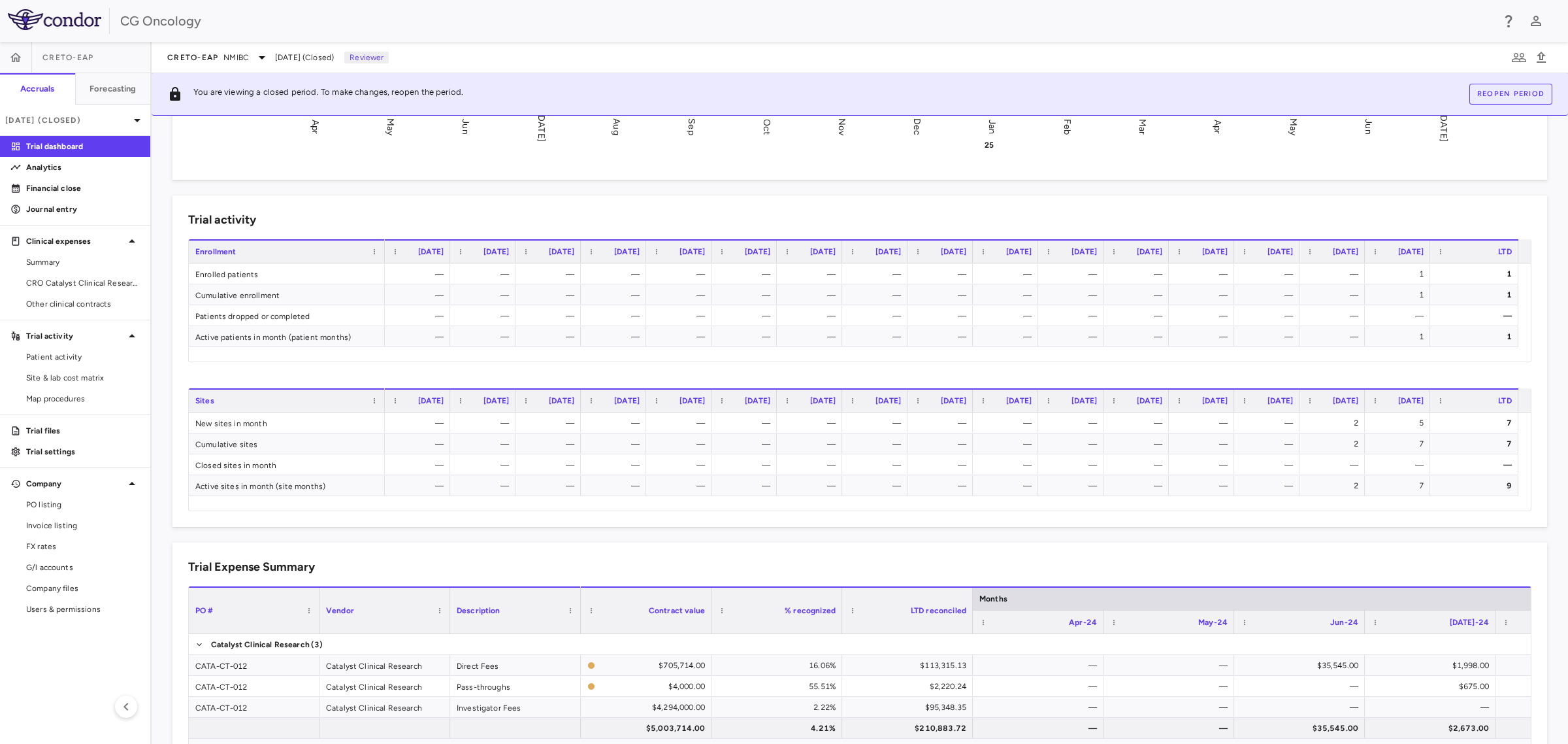
click at [325, 58] on span "[DATE] (Closed)" at bounding box center [304, 58] width 59 height 12
click at [95, 111] on div "[DATE] (Closed)" at bounding box center [75, 120] width 150 height 32
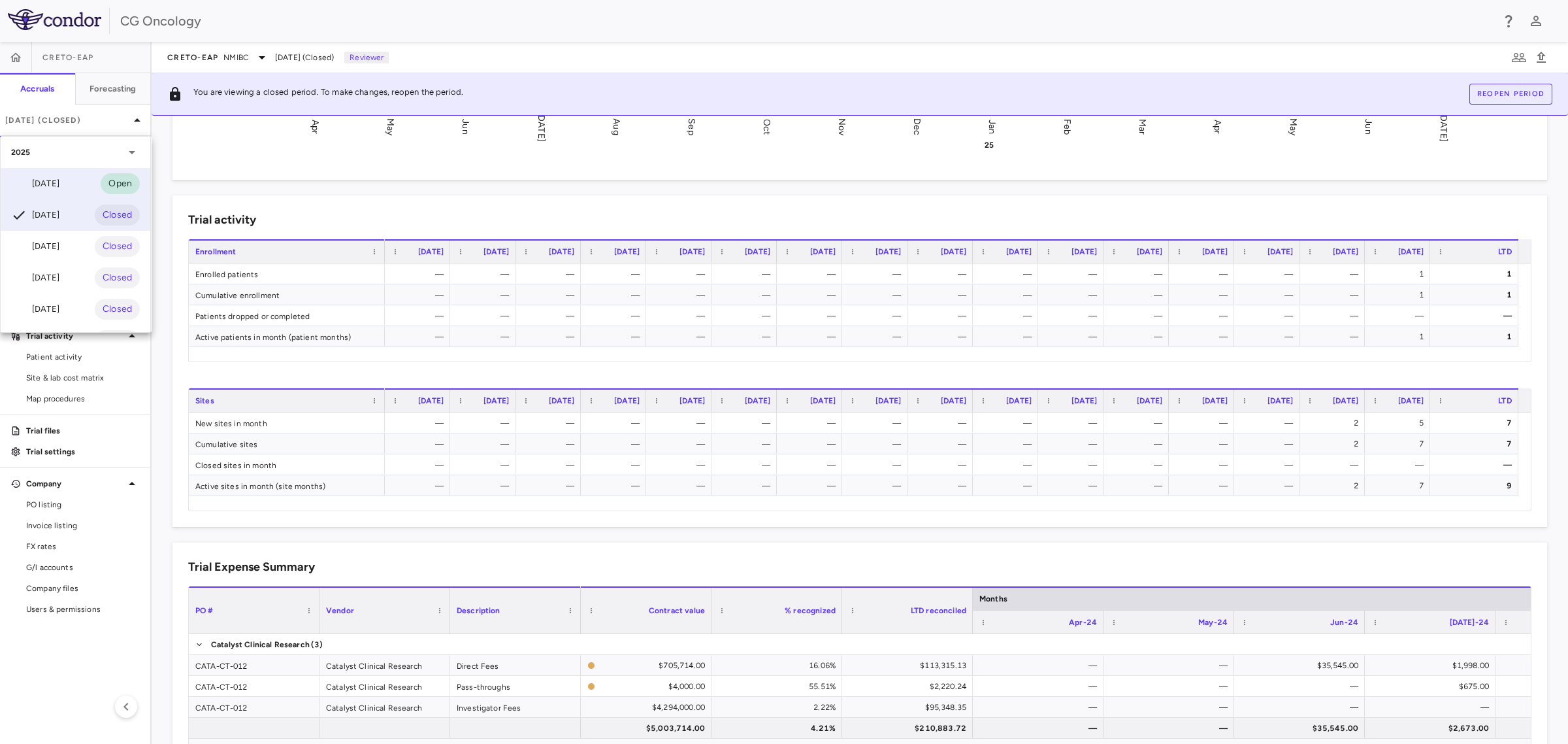
click at [77, 173] on div "[DATE] Open" at bounding box center [76, 183] width 150 height 32
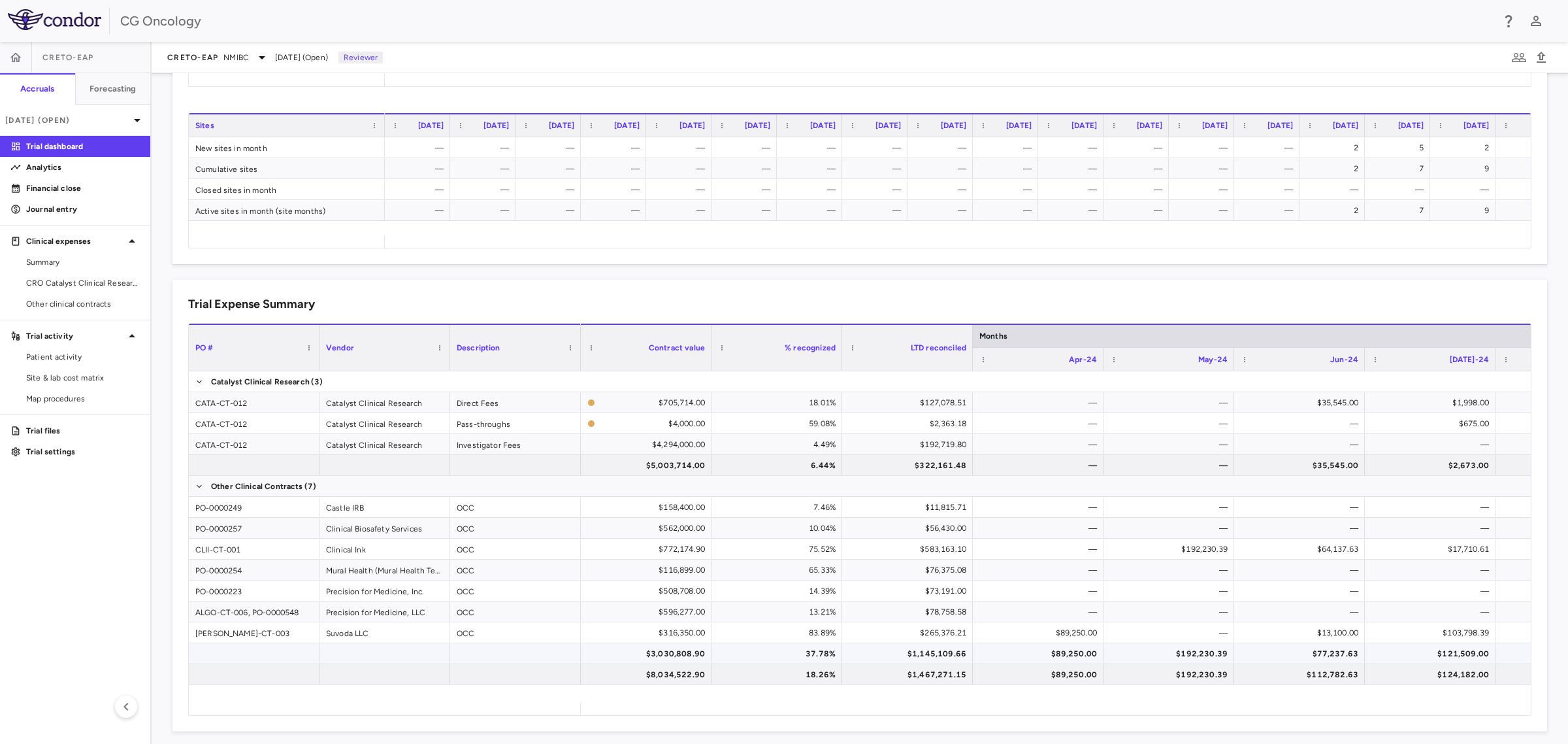
scroll to position [661, 0]
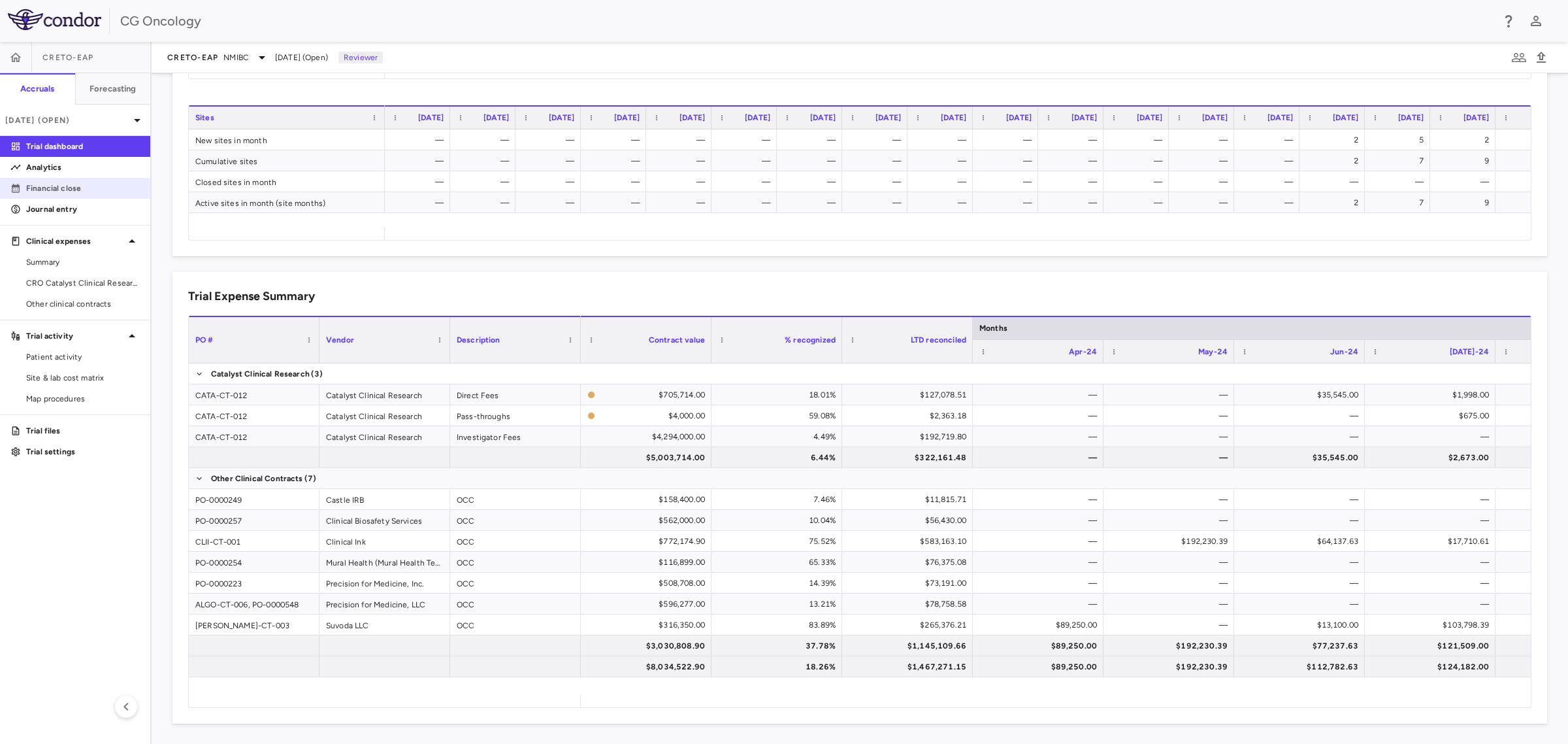
click at [72, 189] on p "Financial close" at bounding box center [83, 189] width 113 height 12
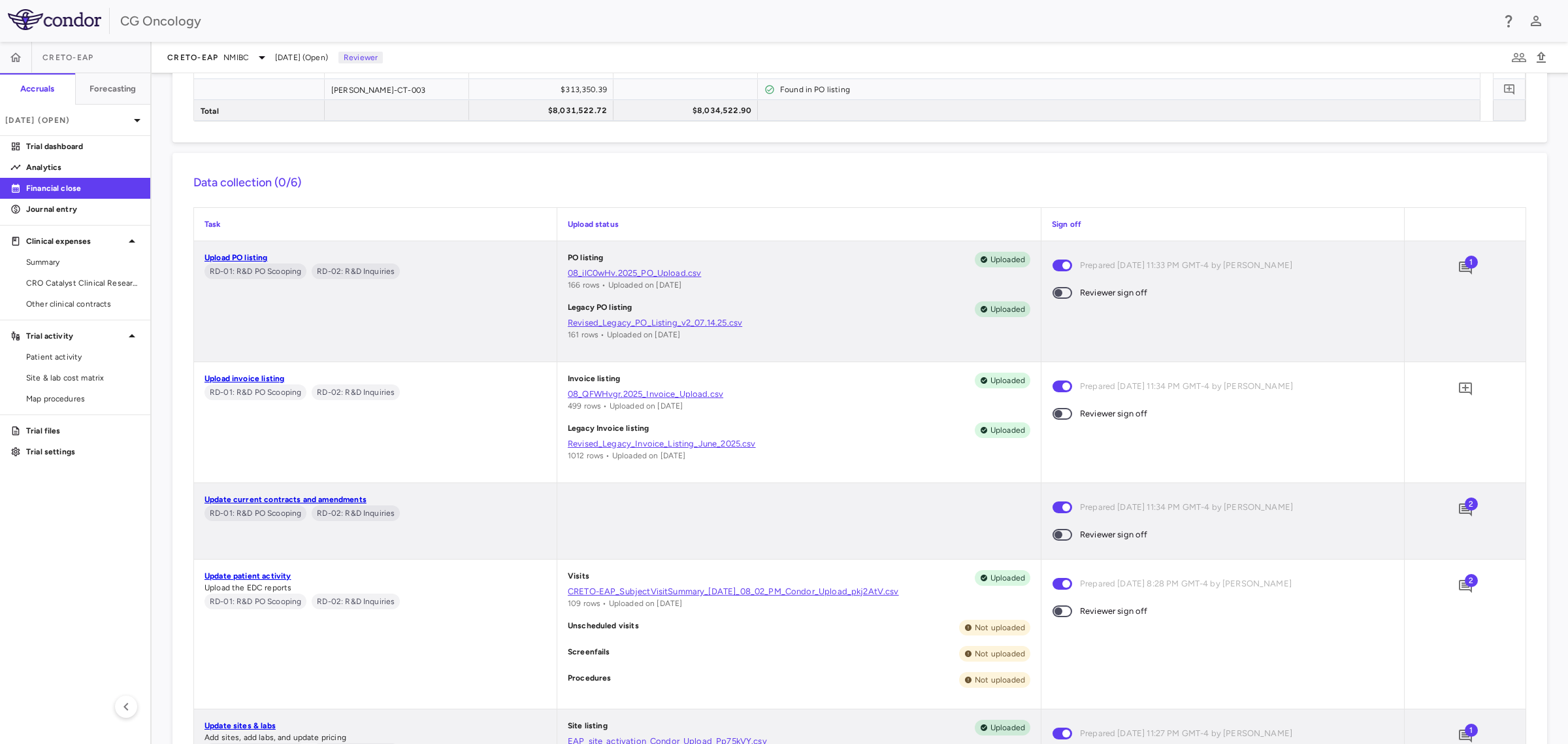
scroll to position [490, 0]
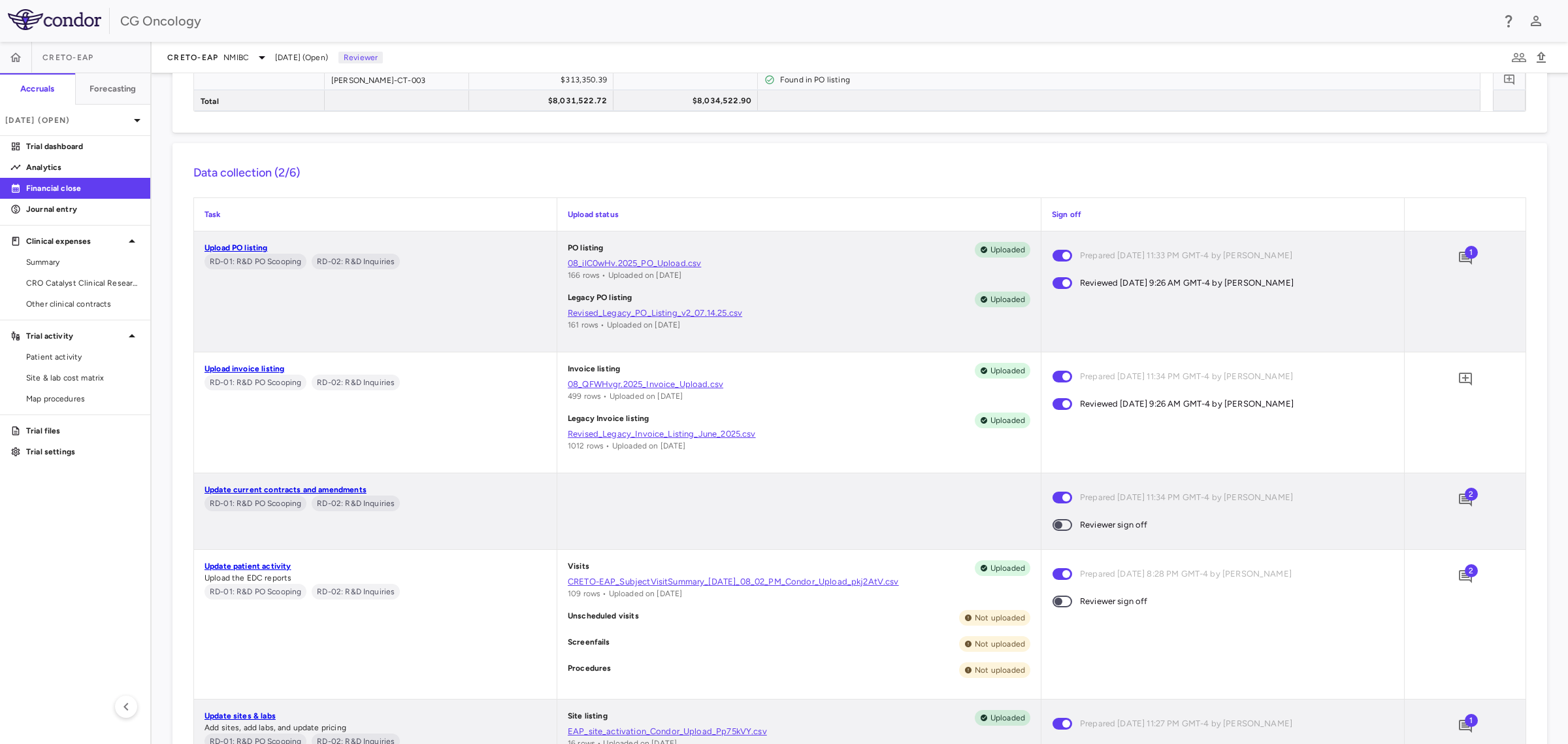
click at [1063, 525] on span at bounding box center [1063, 525] width 20 height 12
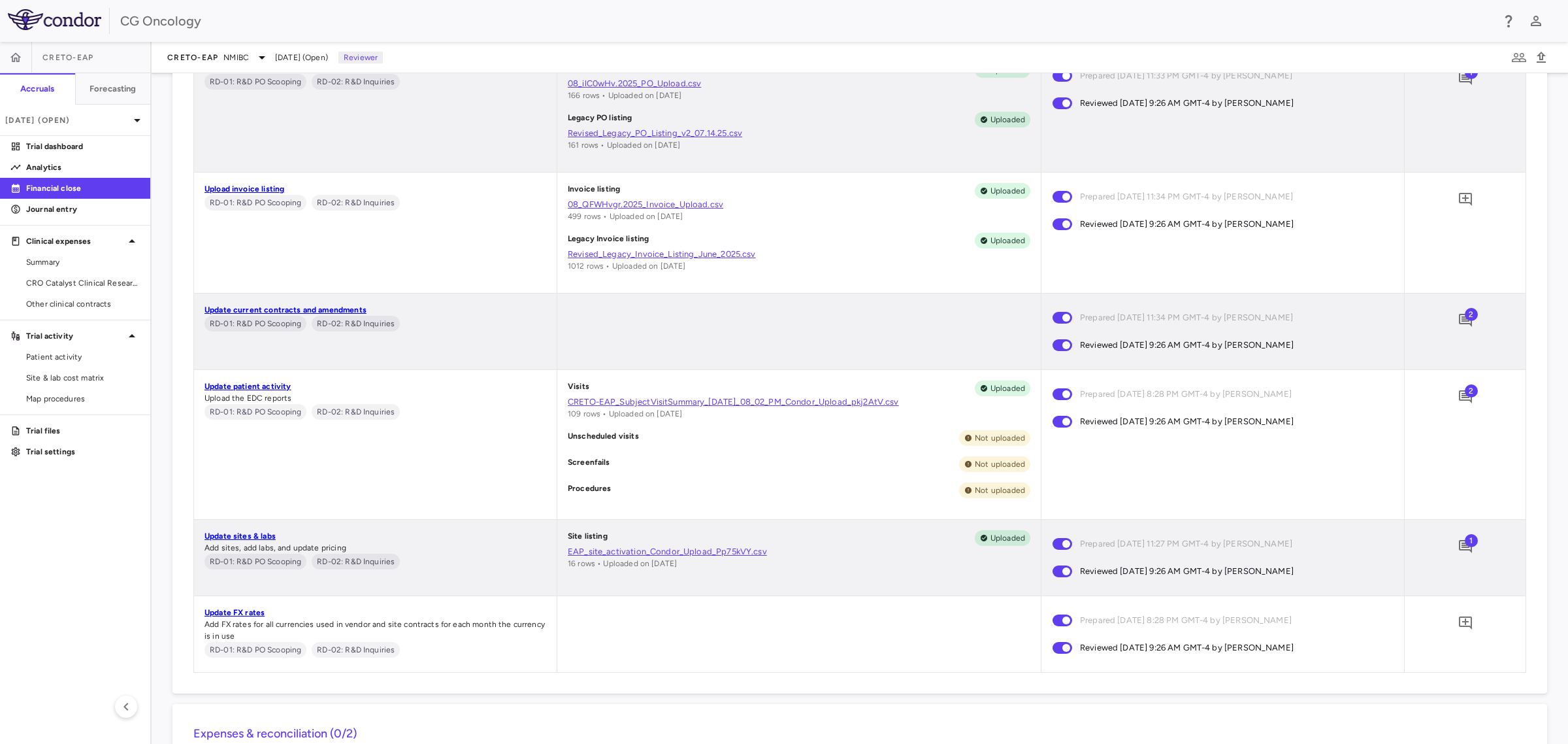
scroll to position [572, 0]
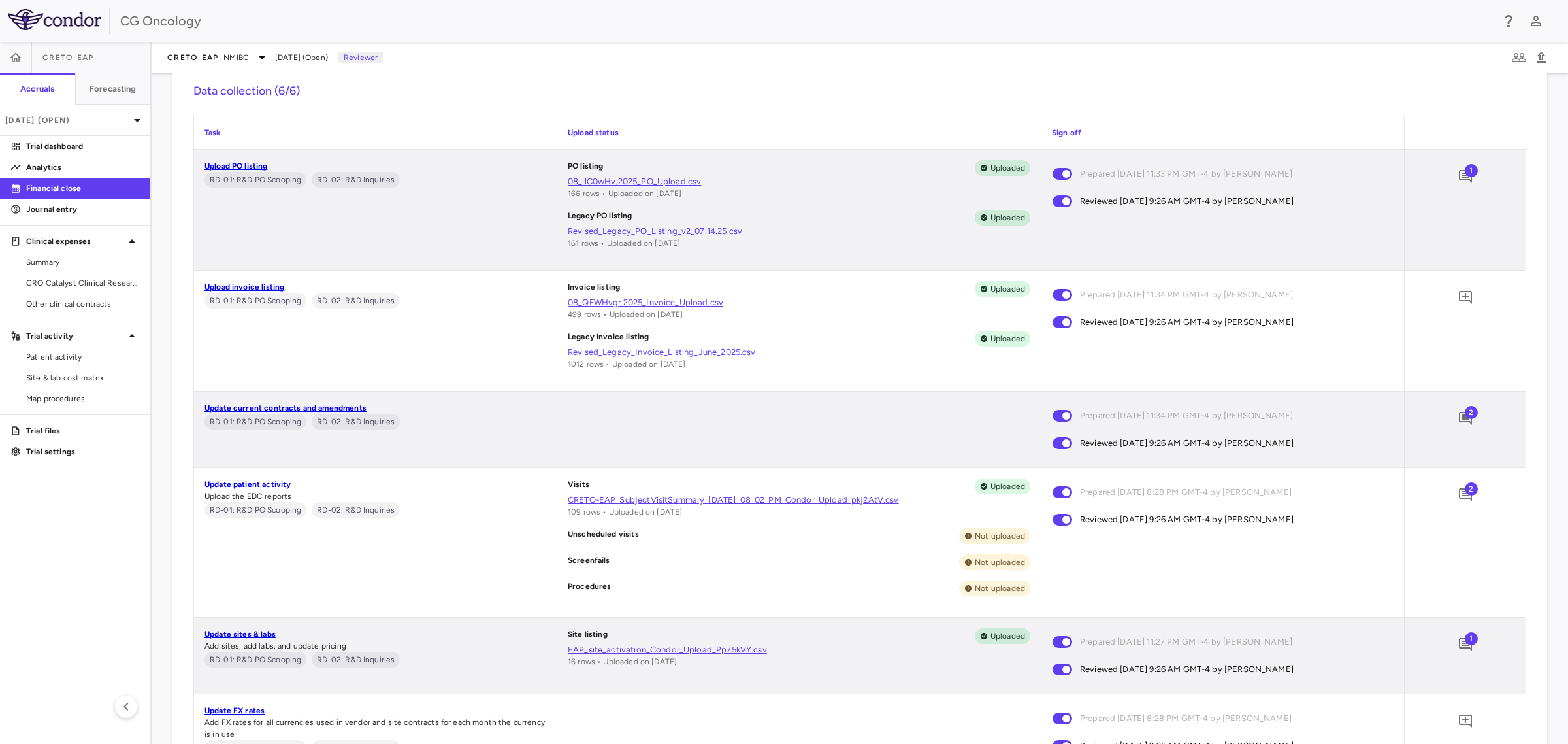
click at [1465, 410] on span "2" at bounding box center [1471, 413] width 13 height 13
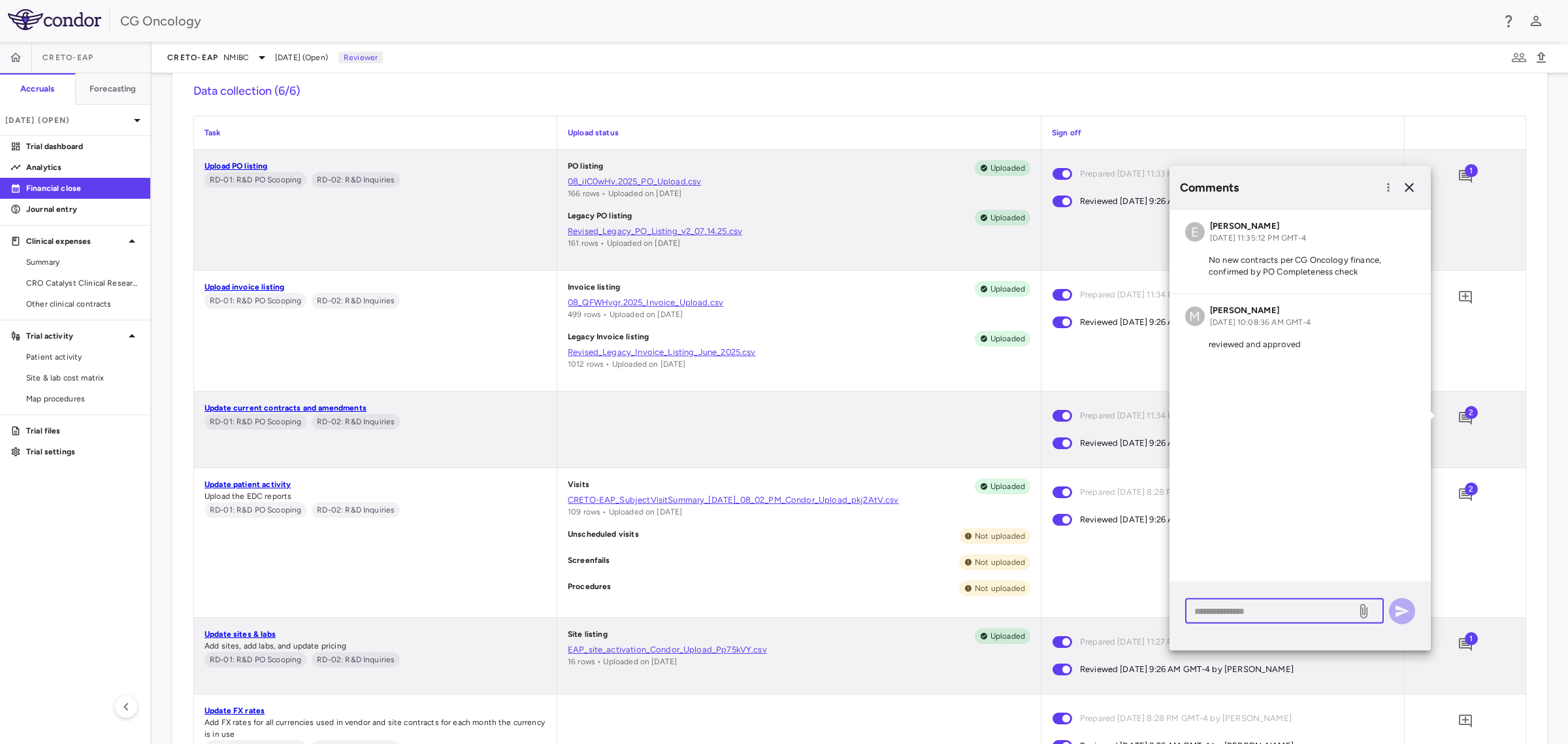
click at [1253, 610] on textarea at bounding box center [1270, 610] width 153 height 14
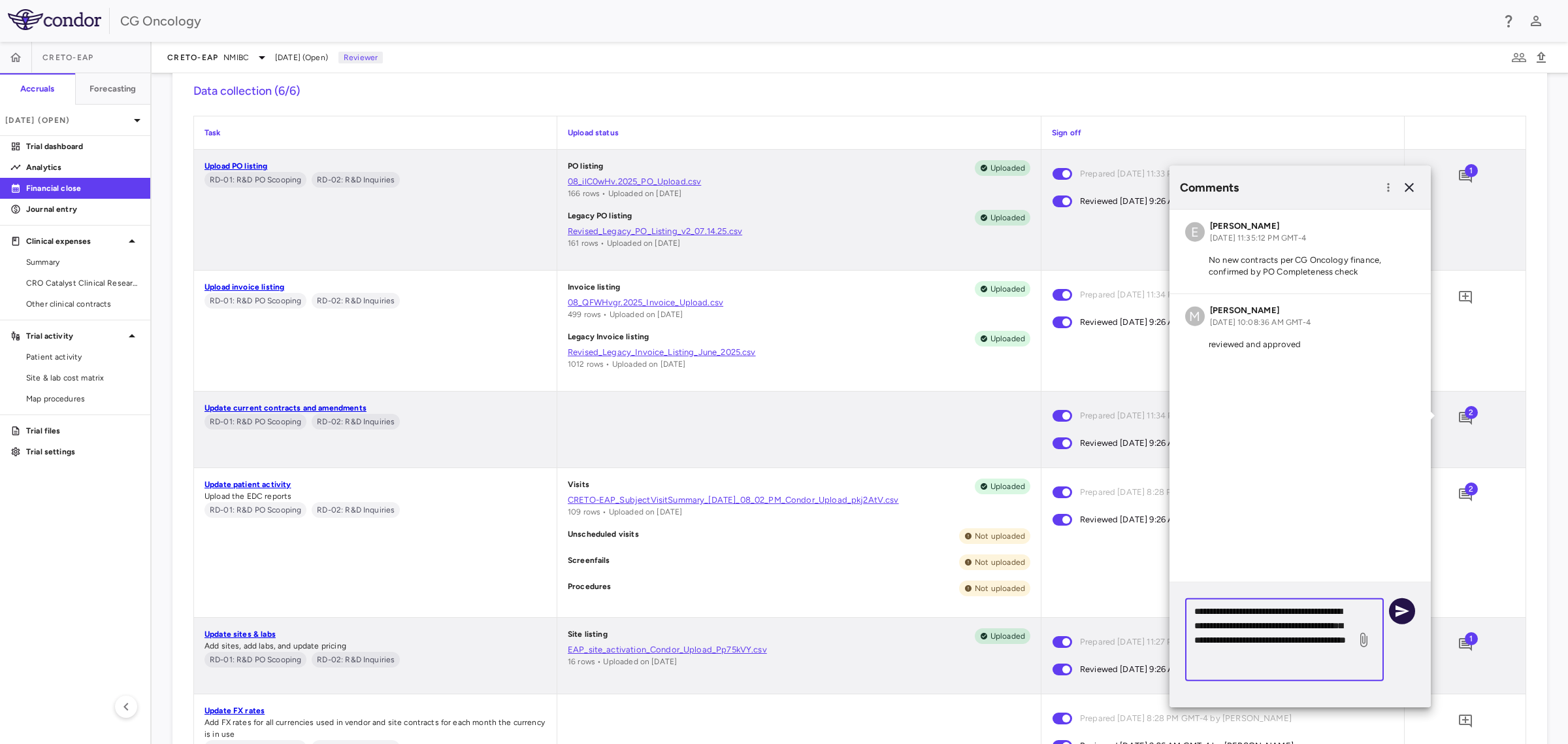
type textarea "**********"
click at [1397, 612] on icon "button" at bounding box center [1402, 611] width 13 height 12
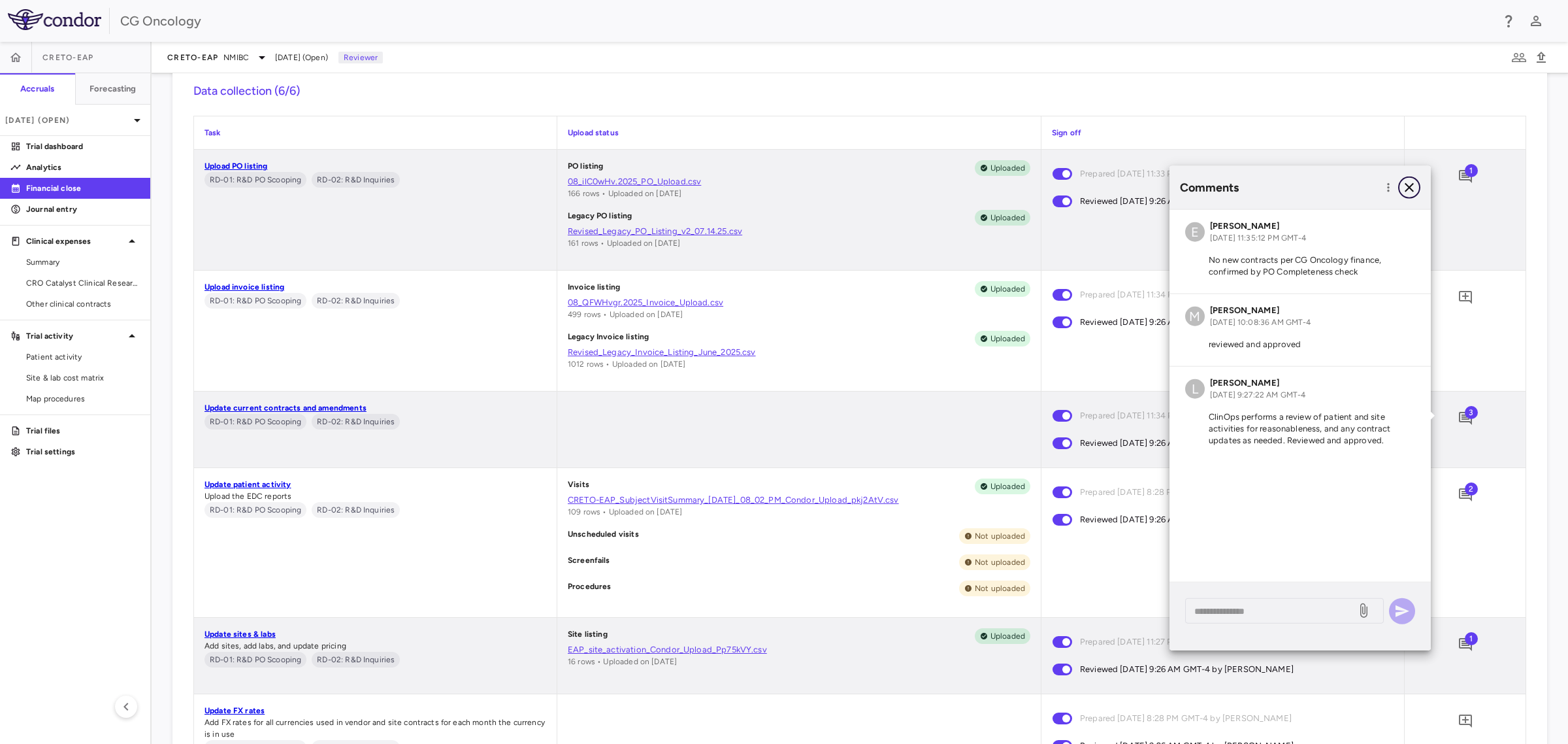
click at [1401, 190] on icon "button" at bounding box center [1409, 188] width 16 height 16
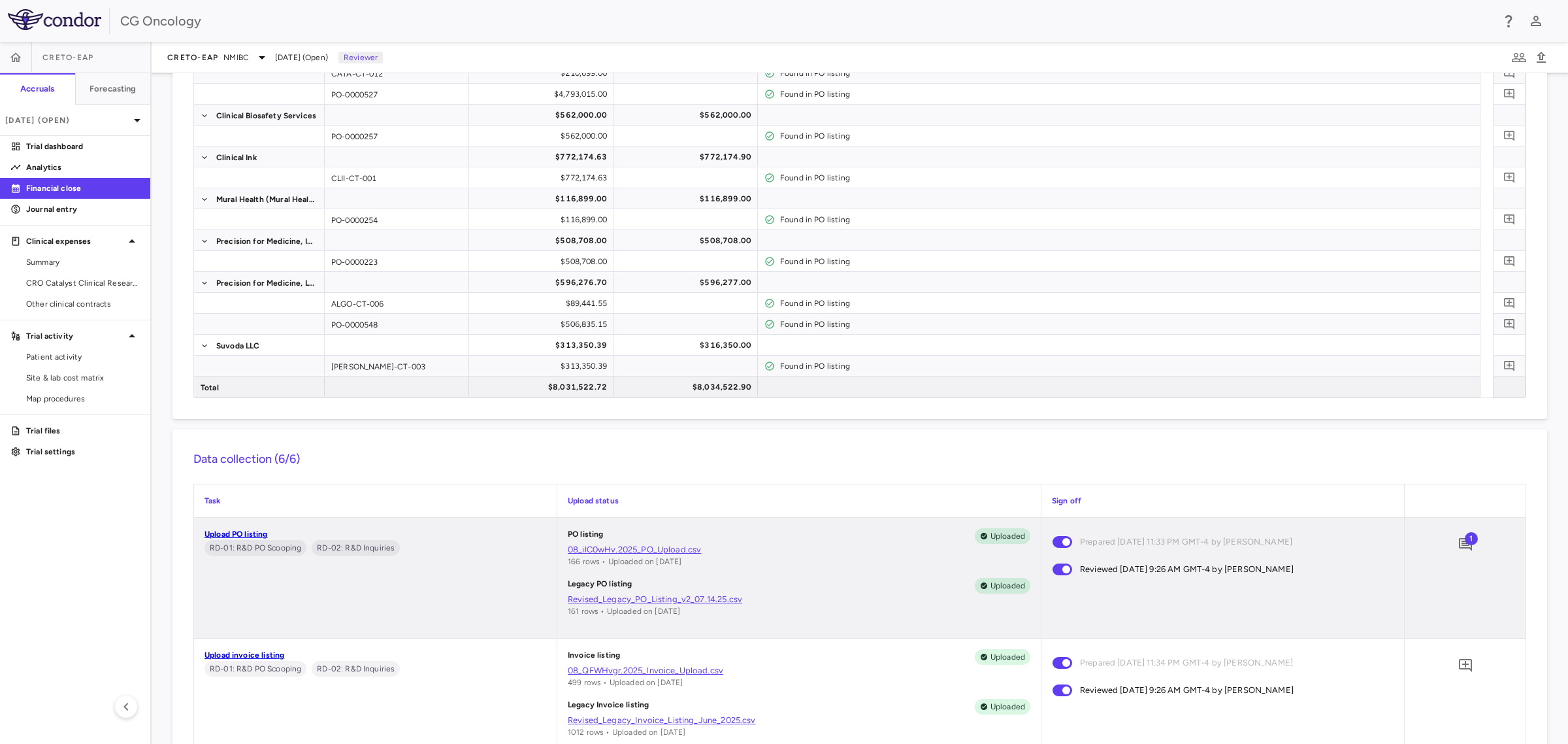
scroll to position [0, 0]
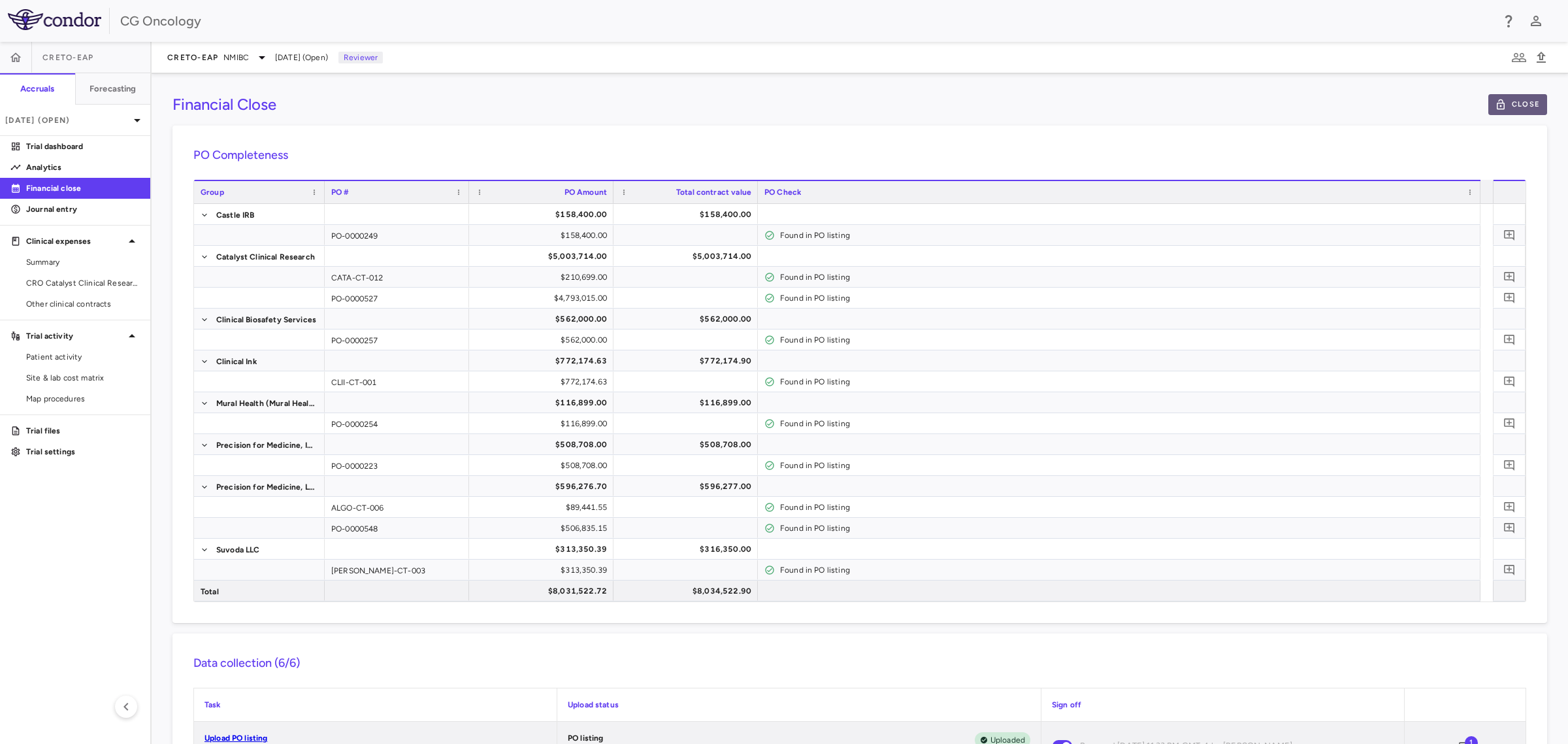
click at [1517, 100] on button "Close" at bounding box center [1518, 104] width 59 height 21
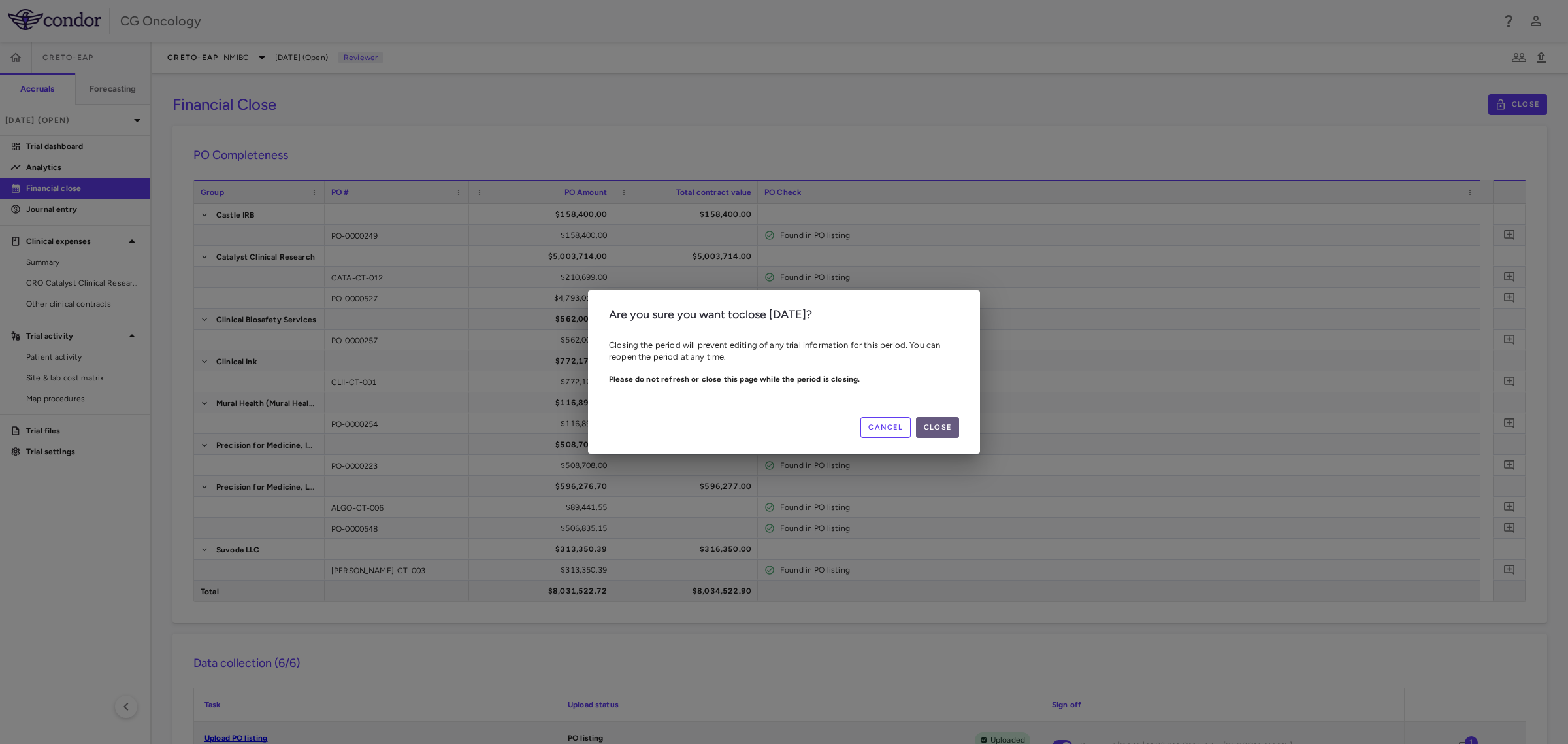
click at [944, 428] on button "Close" at bounding box center [938, 427] width 43 height 21
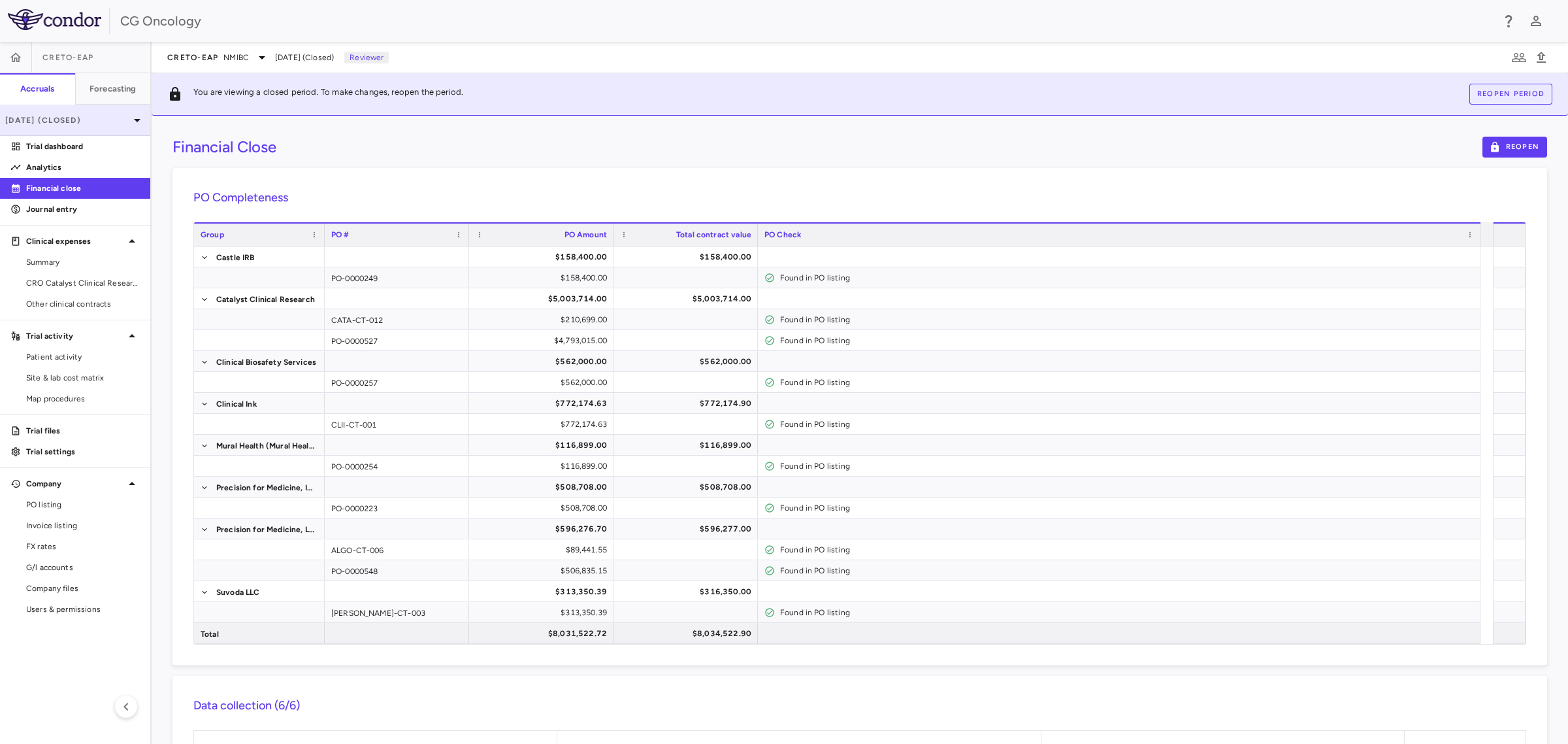
click at [103, 119] on p "[DATE] (Closed)" at bounding box center [67, 120] width 124 height 12
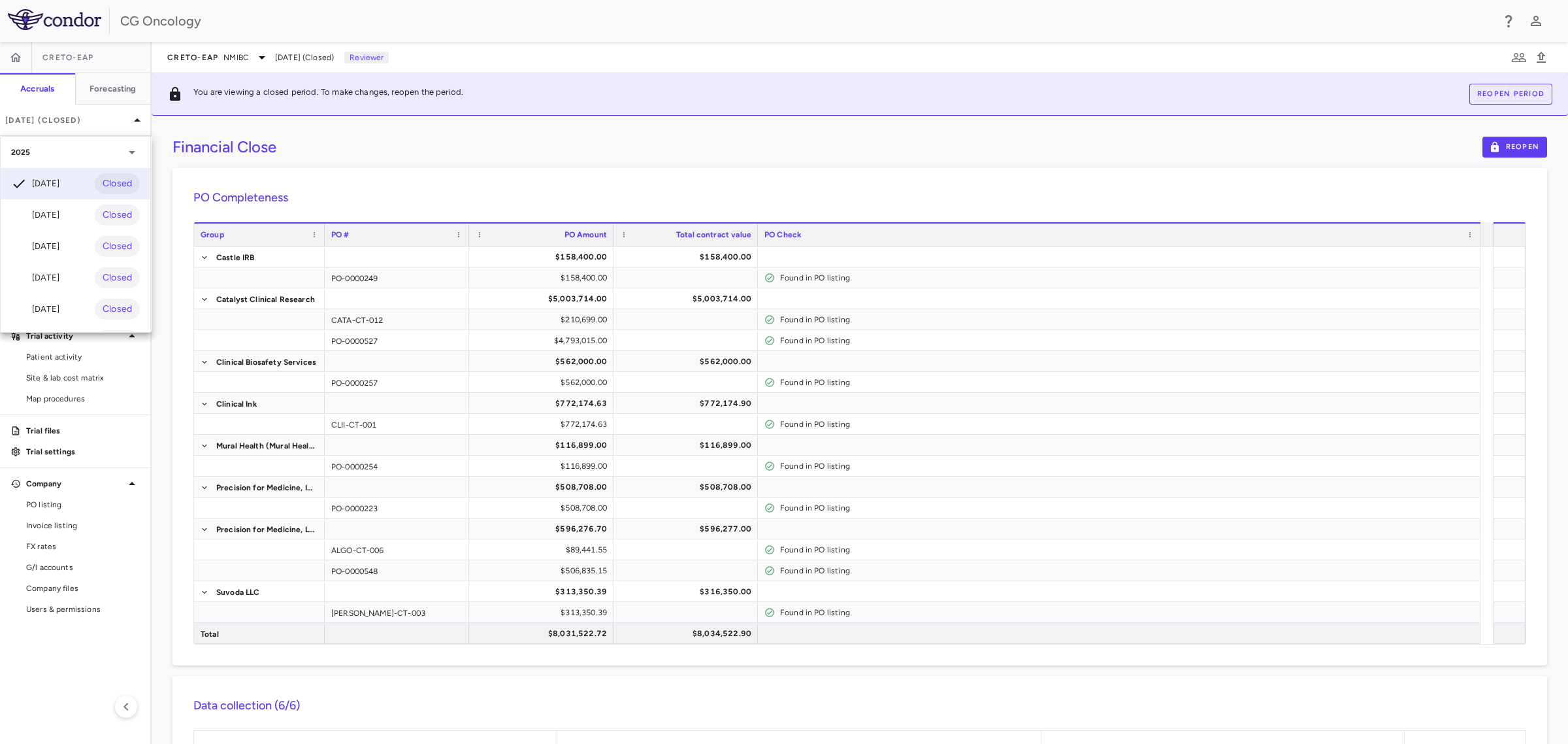
click at [105, 121] on div at bounding box center [784, 372] width 1568 height 744
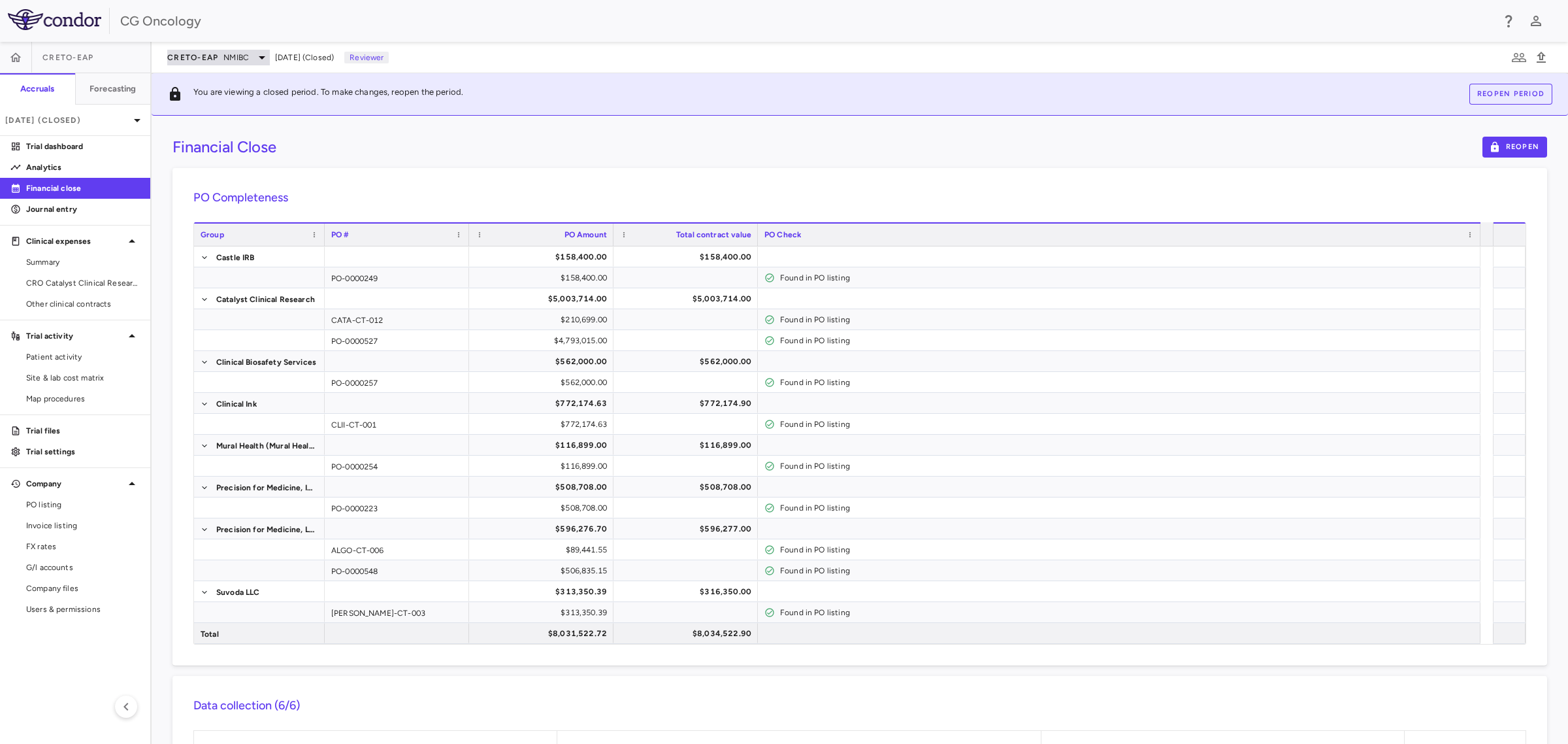
click at [245, 53] on span "NMIBC" at bounding box center [236, 58] width 26 height 12
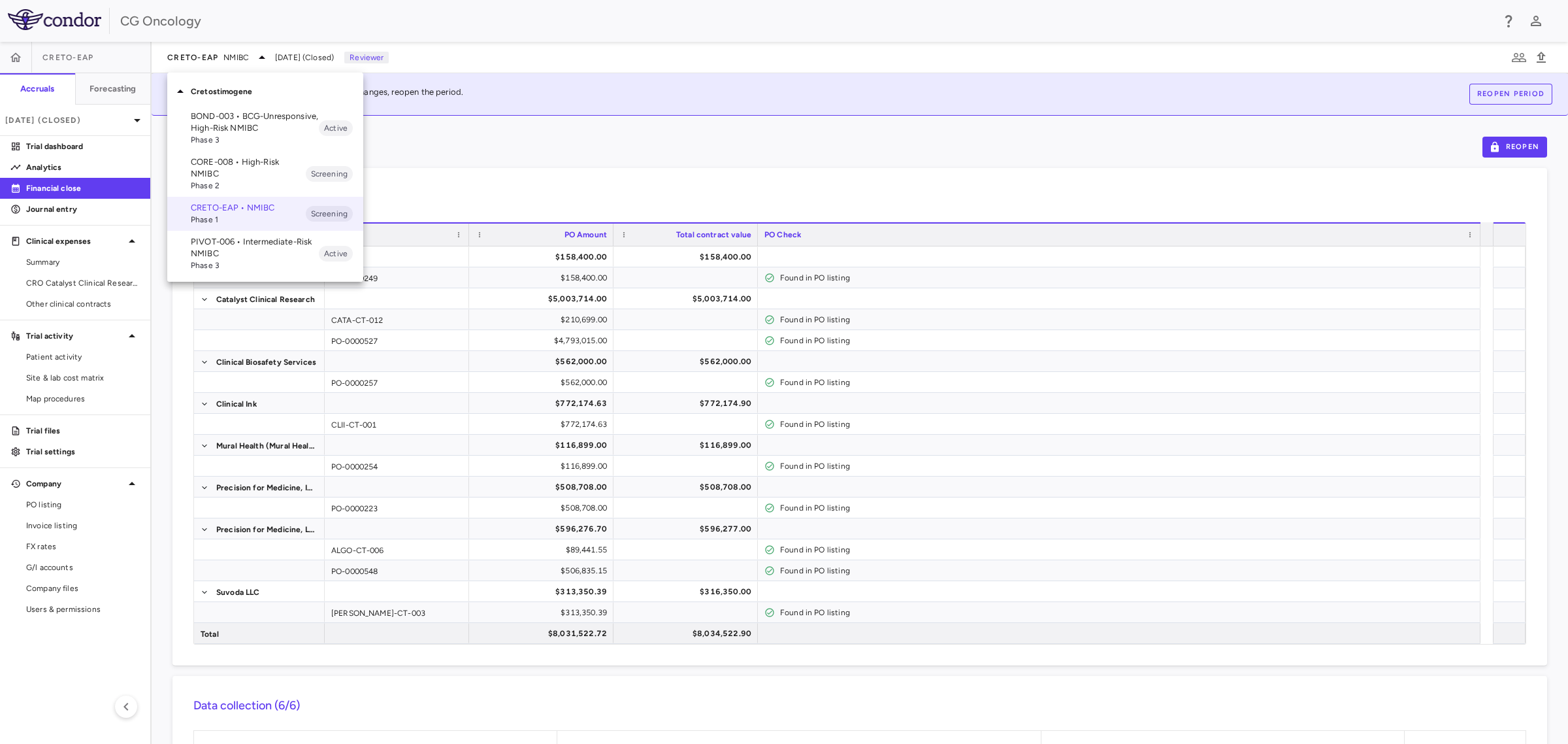
click at [233, 257] on p "PIVOT-006 • Intermediate-Risk NMIBC" at bounding box center [255, 248] width 128 height 23
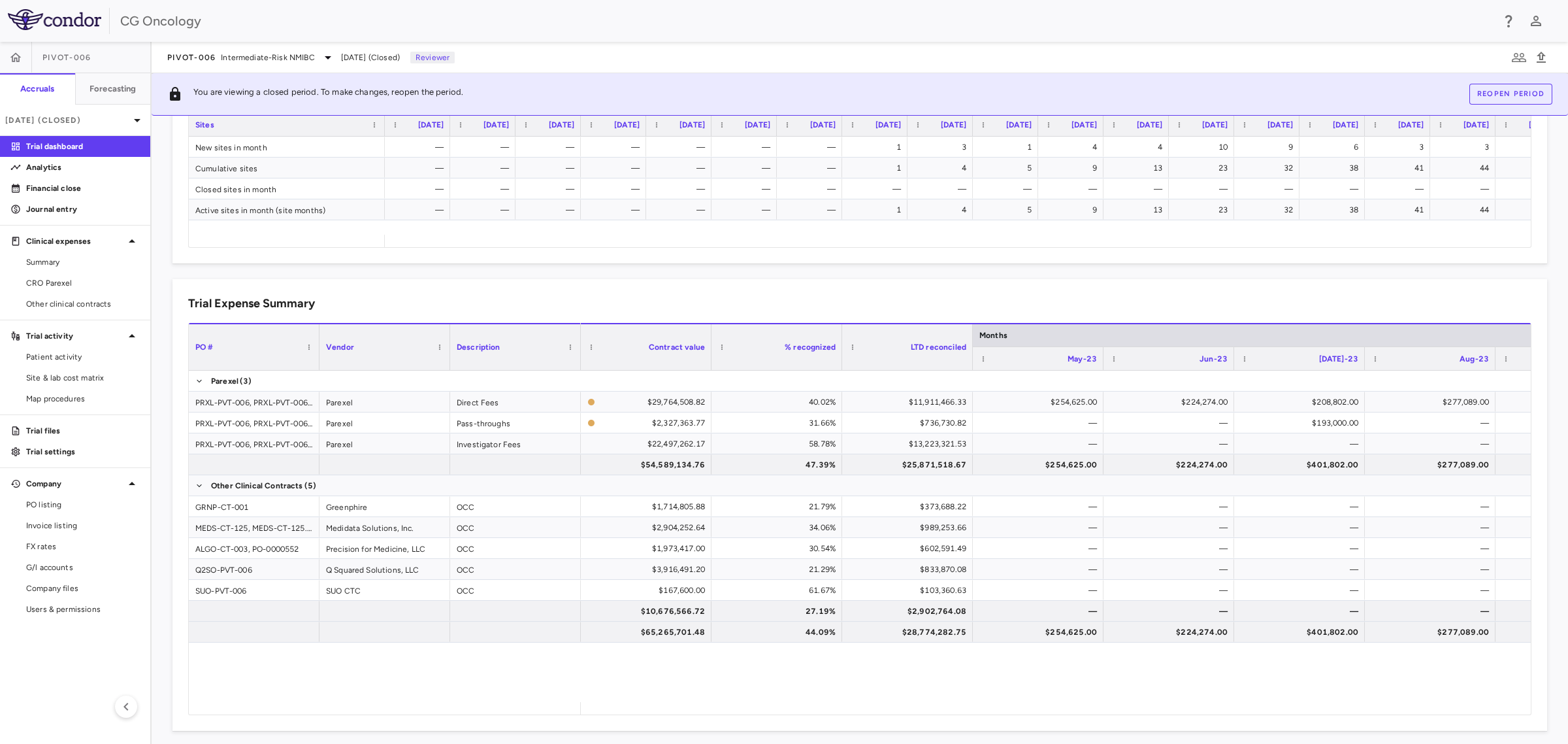
scroll to position [704, 0]
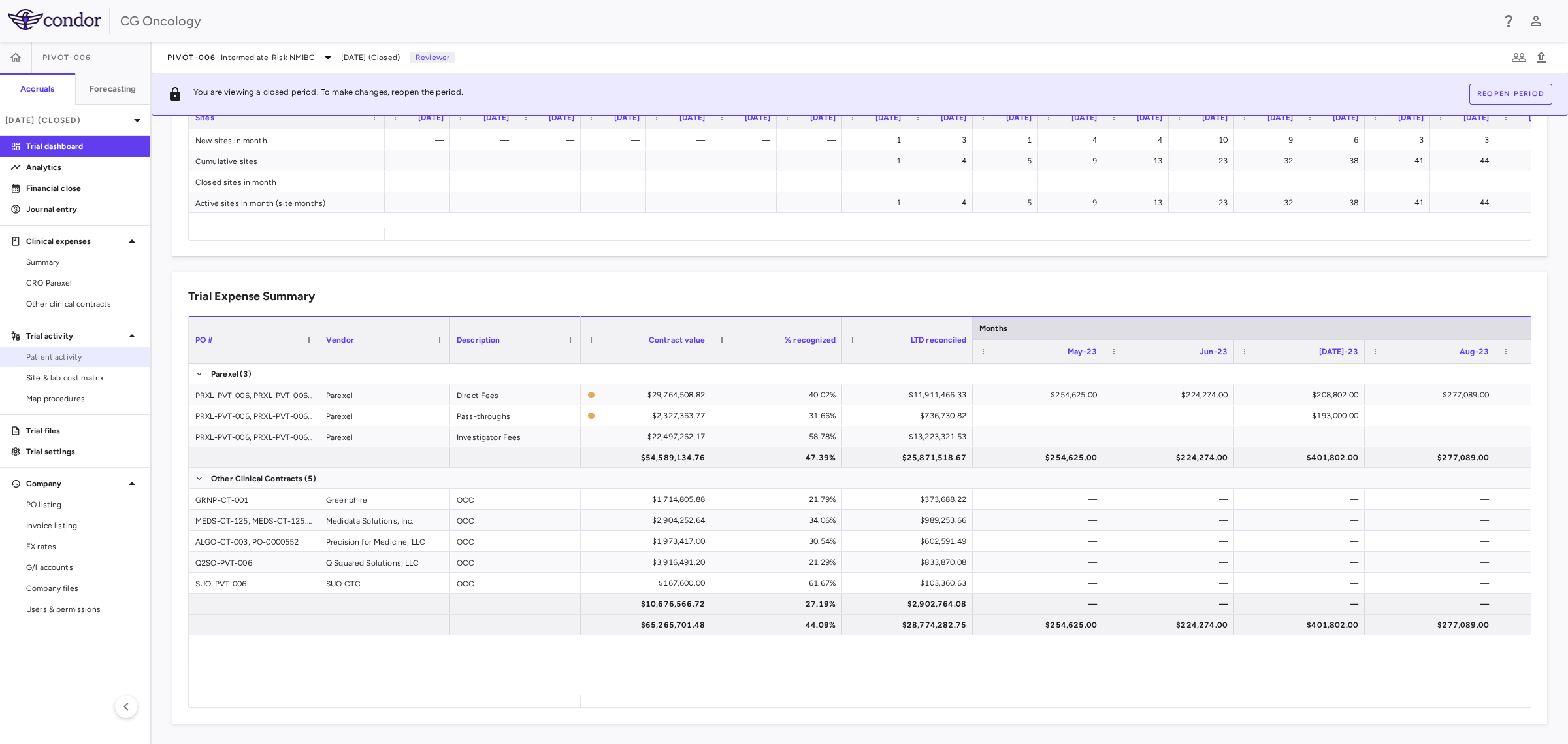
click at [89, 353] on span "Patient activity" at bounding box center [83, 357] width 113 height 12
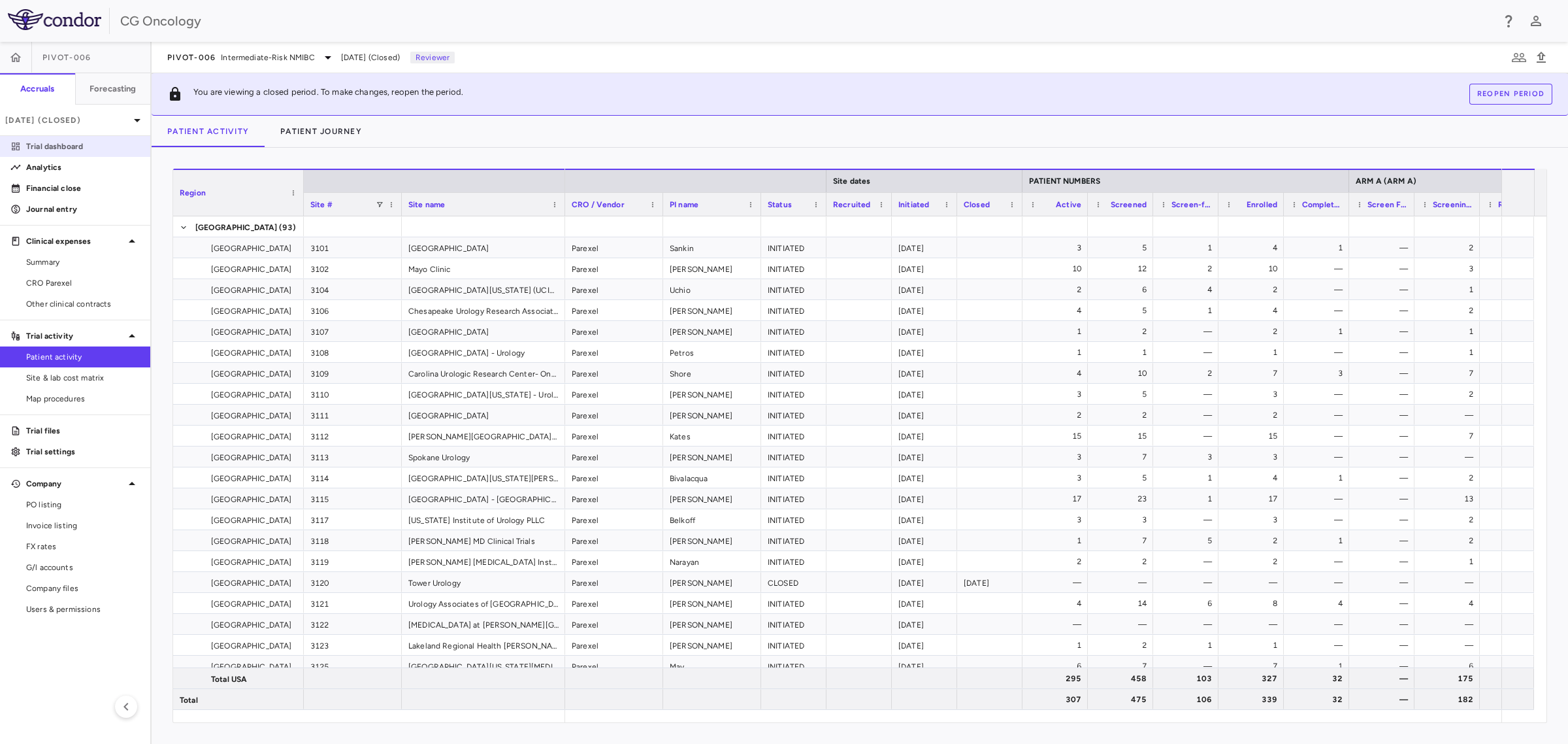
click at [76, 146] on p "Trial dashboard" at bounding box center [83, 147] width 113 height 12
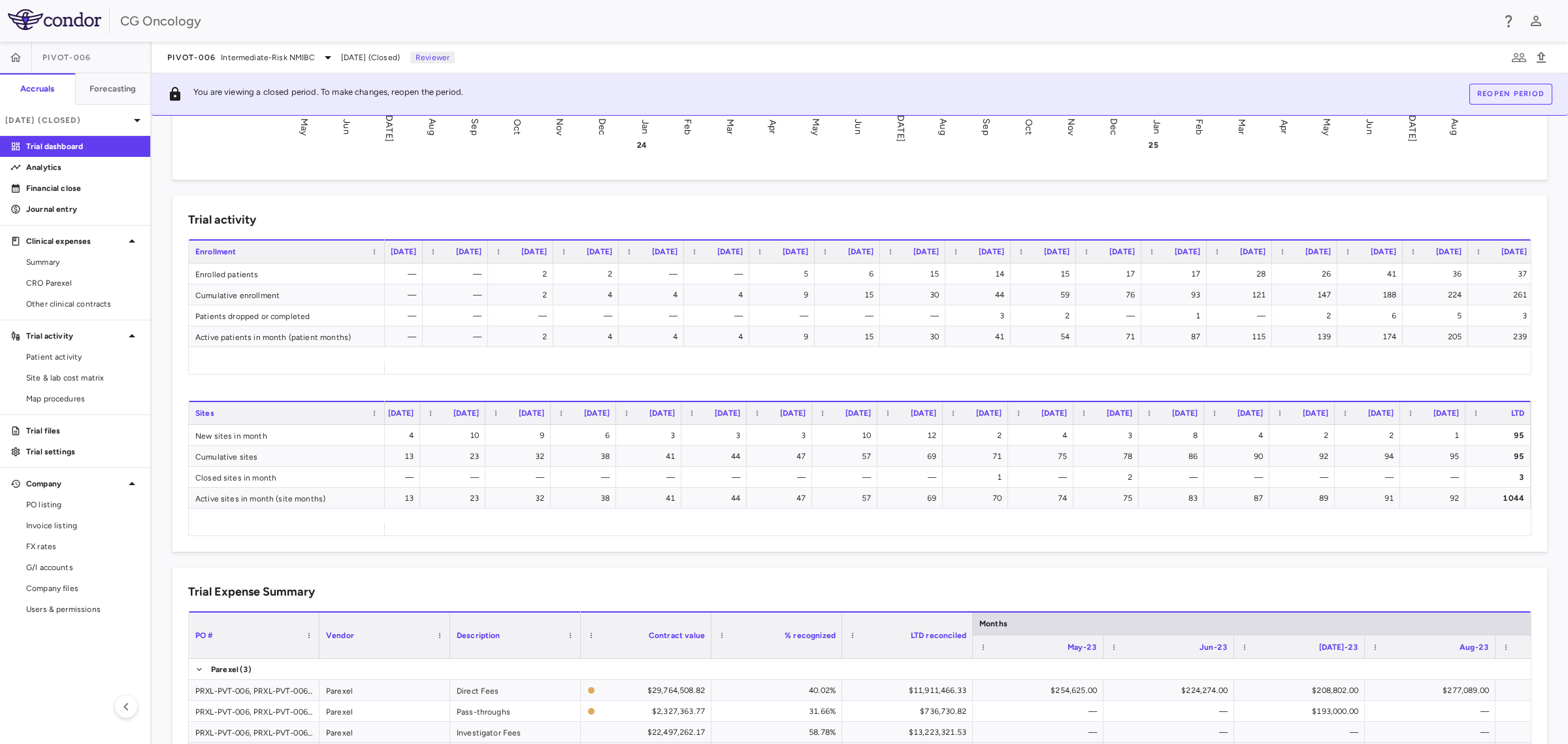
scroll to position [0, 761]
